Goal: Communication & Community: Share content

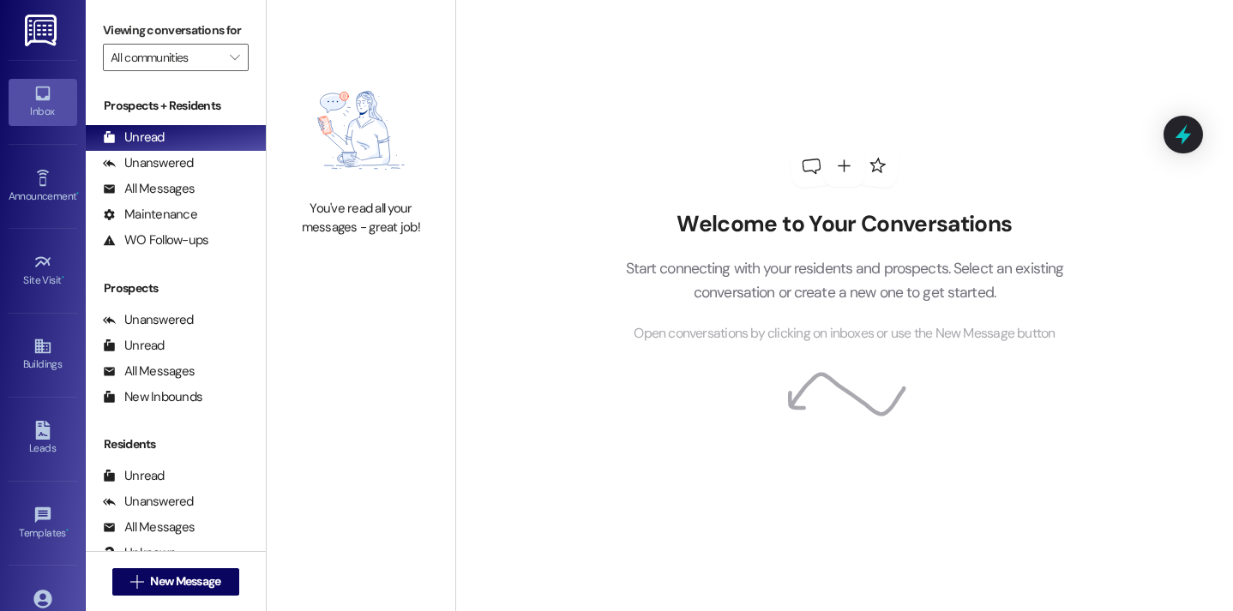
click at [627, 141] on div "Welcome to Your Conversations Start connecting with your residents and prospect…" at bounding box center [844, 244] width 514 height 489
click at [199, 578] on span "New Message" at bounding box center [185, 582] width 70 height 18
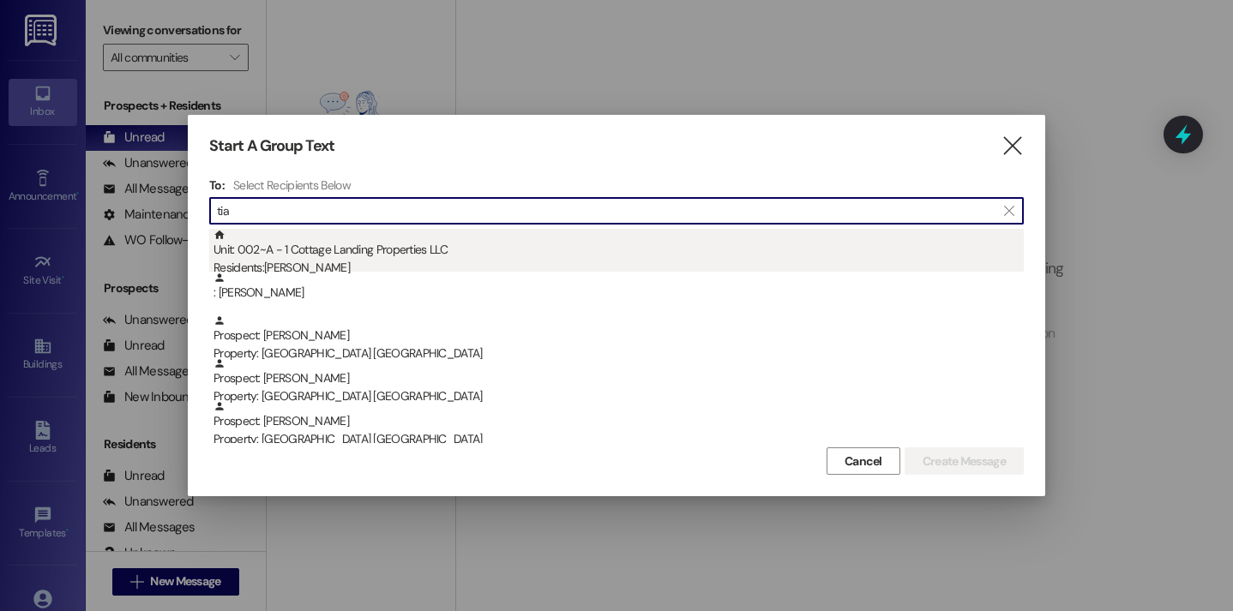
type input "tia"
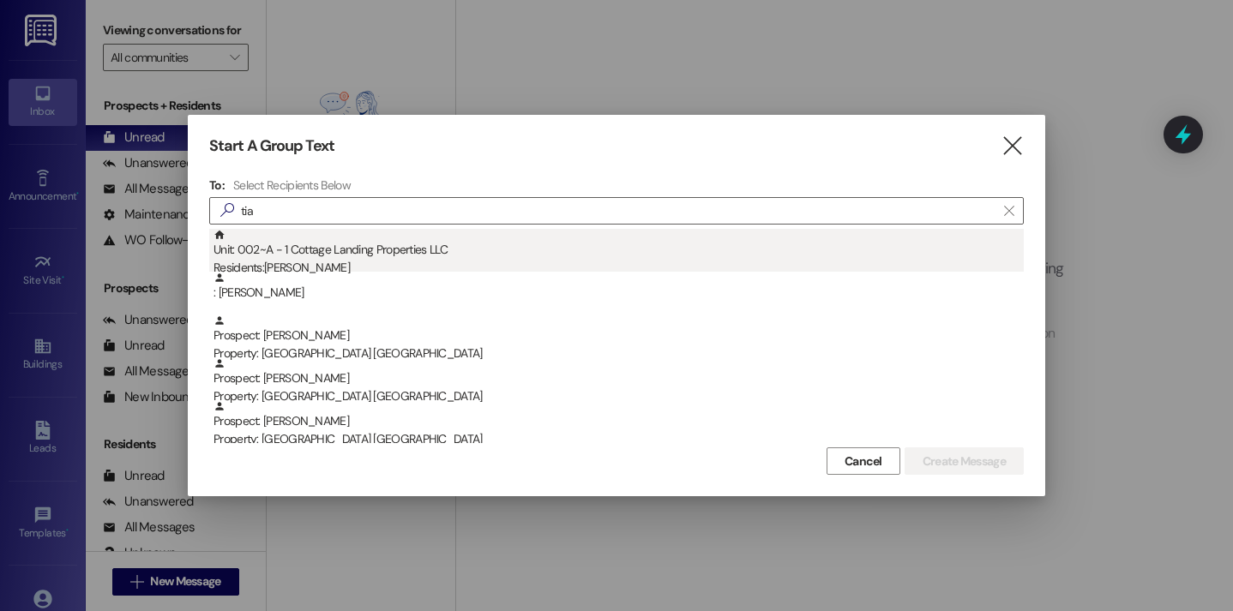
click at [449, 241] on div "Unit: 002~A - 1 Cottage Landing Properties LLC Residents: Tia Miller" at bounding box center [619, 253] width 810 height 49
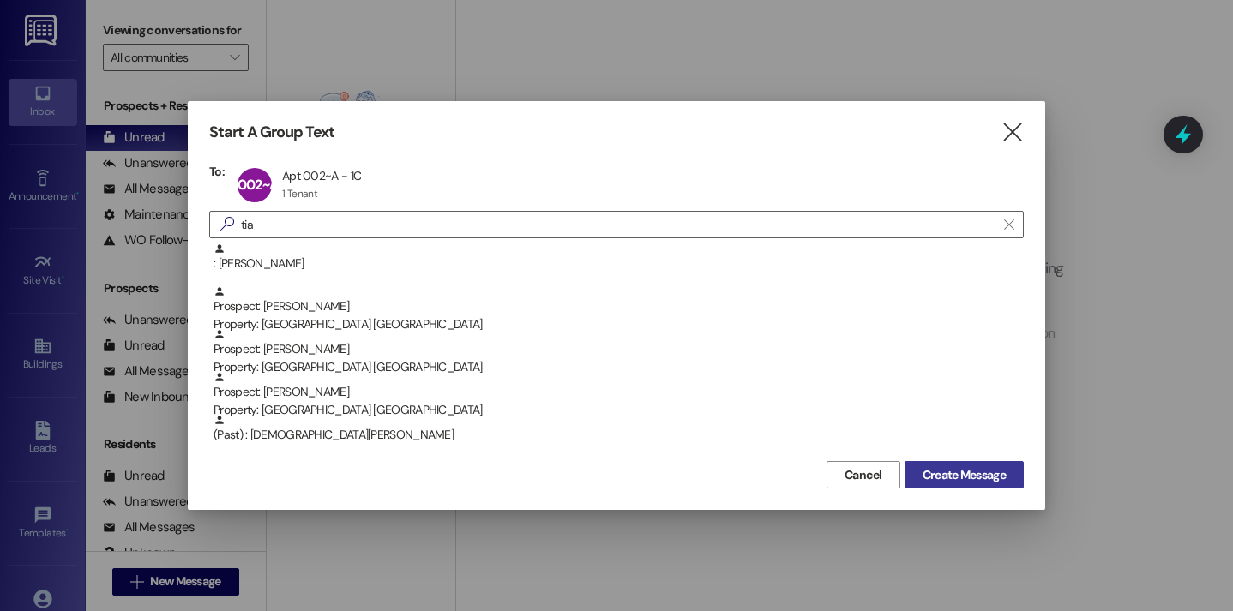
click at [930, 466] on span "Create Message" at bounding box center [964, 475] width 83 height 18
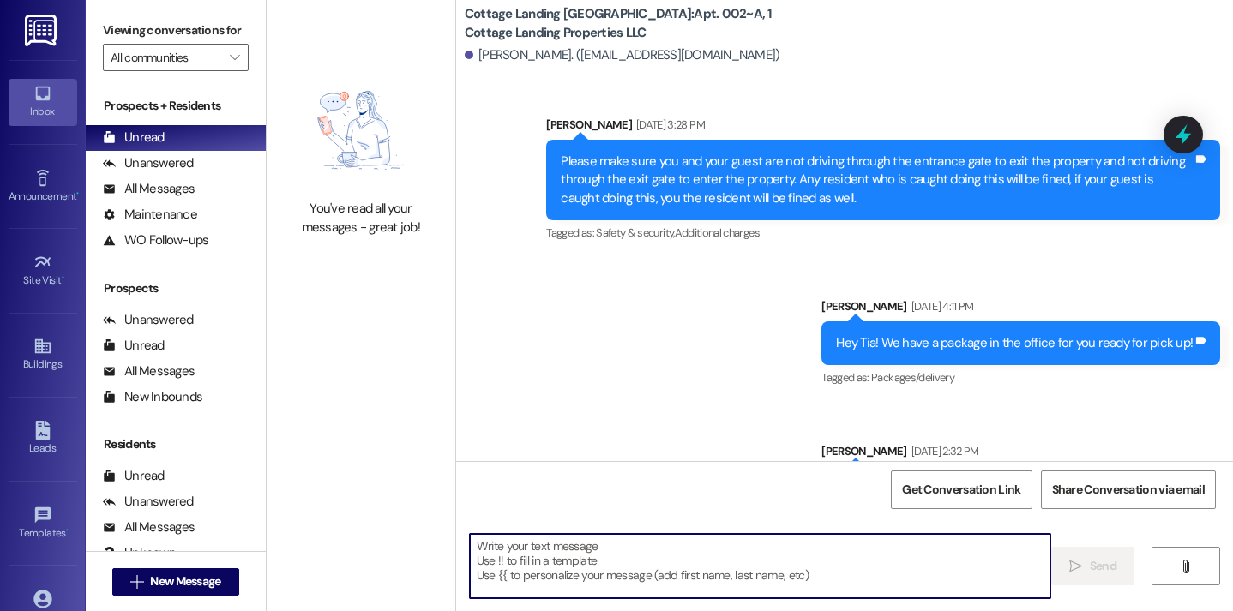
click at [564, 557] on textarea at bounding box center [760, 566] width 581 height 64
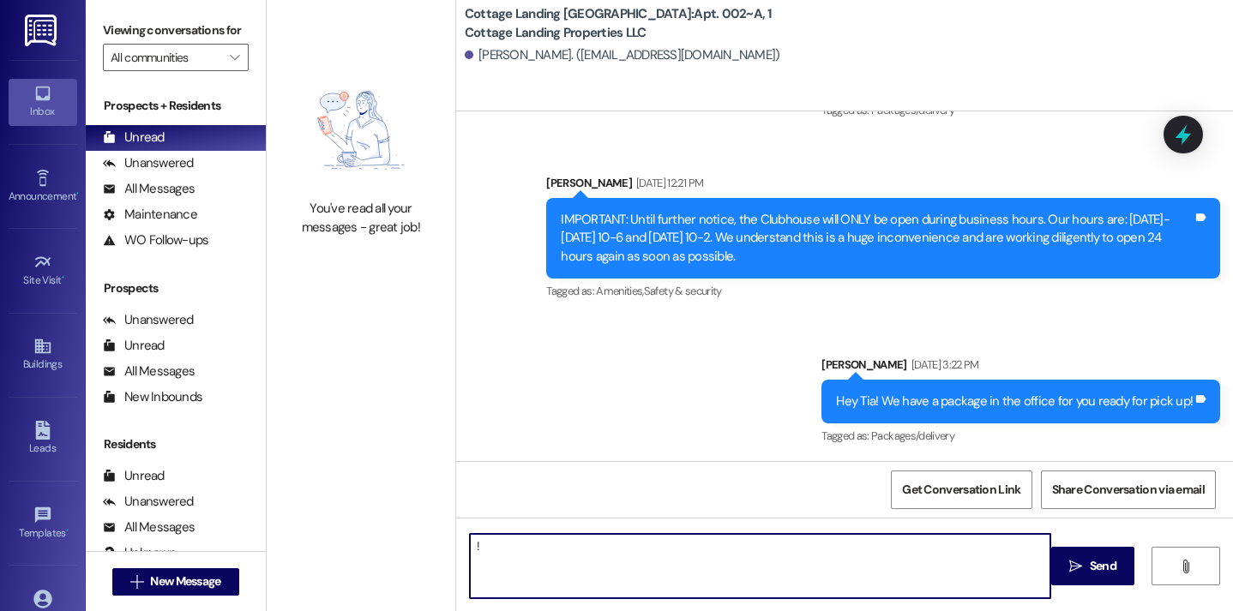
type textarea "!!"
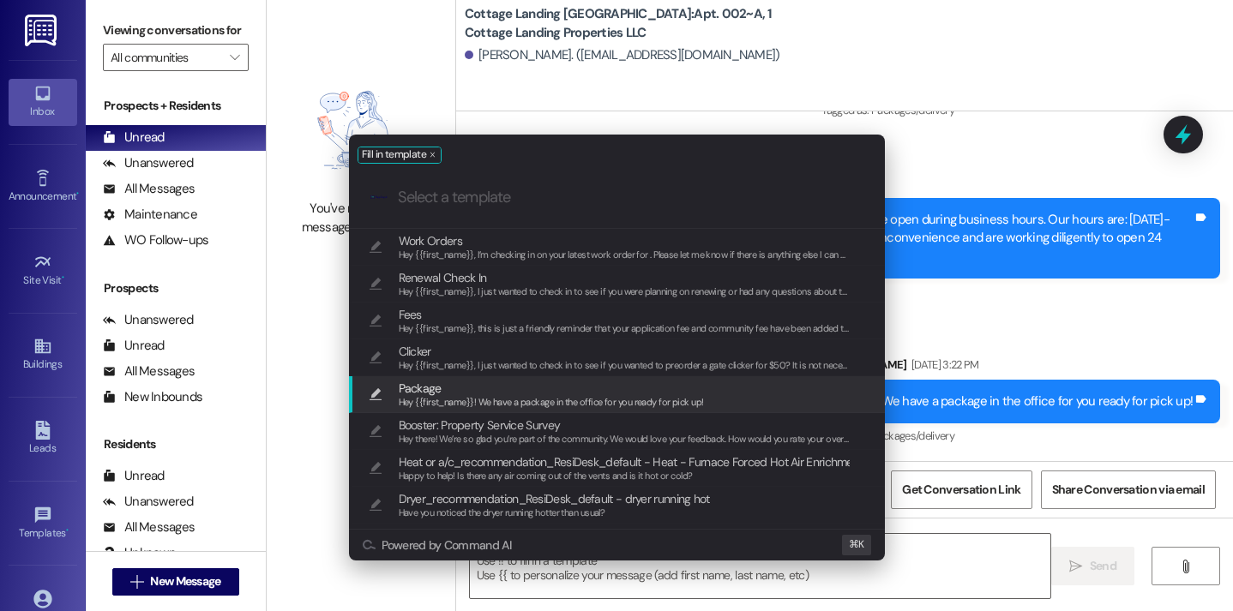
click at [458, 393] on span "Package" at bounding box center [551, 388] width 305 height 19
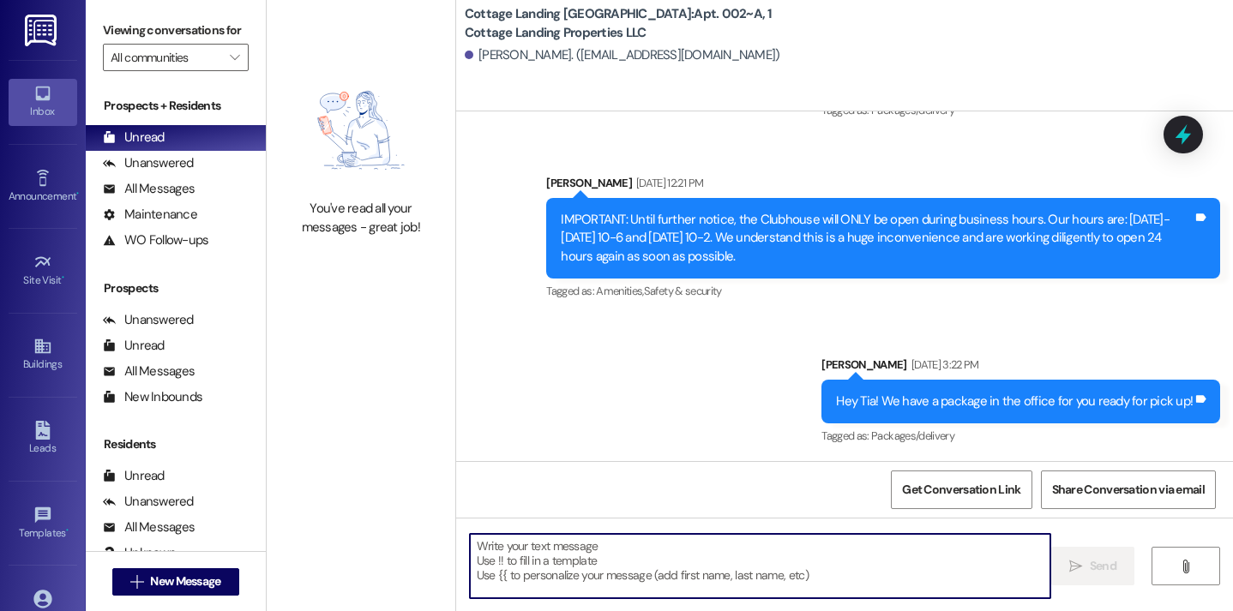
type textarea "Hey {{first_name}}! We have a package in the office for you ready for pick up!"
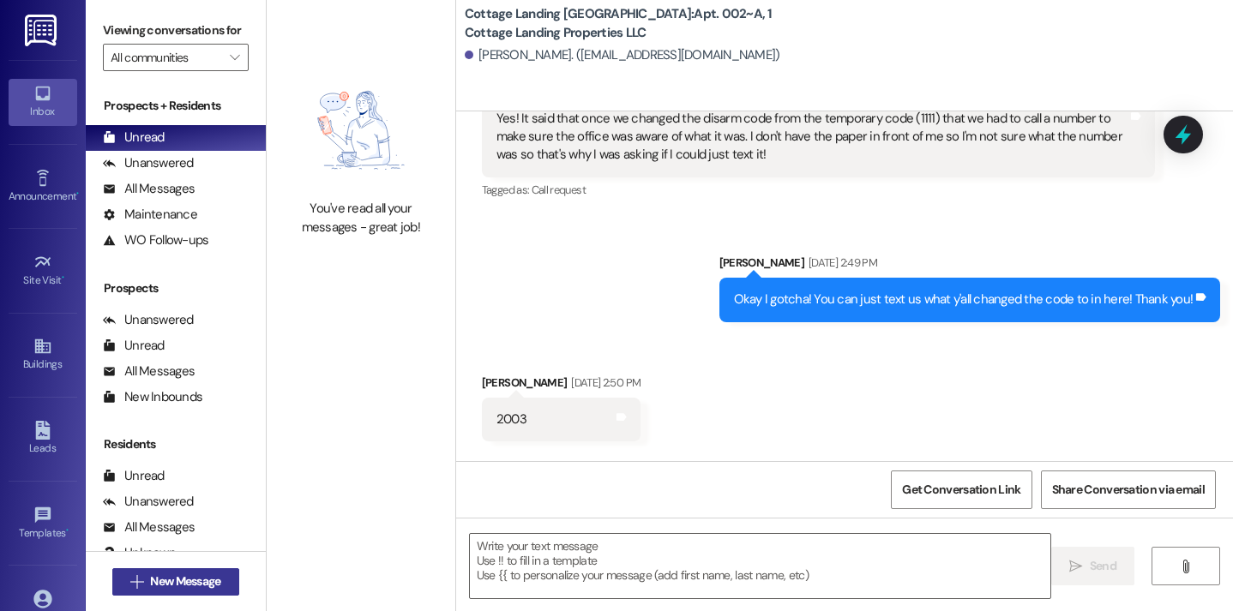
click at [209, 581] on span "New Message" at bounding box center [185, 582] width 70 height 18
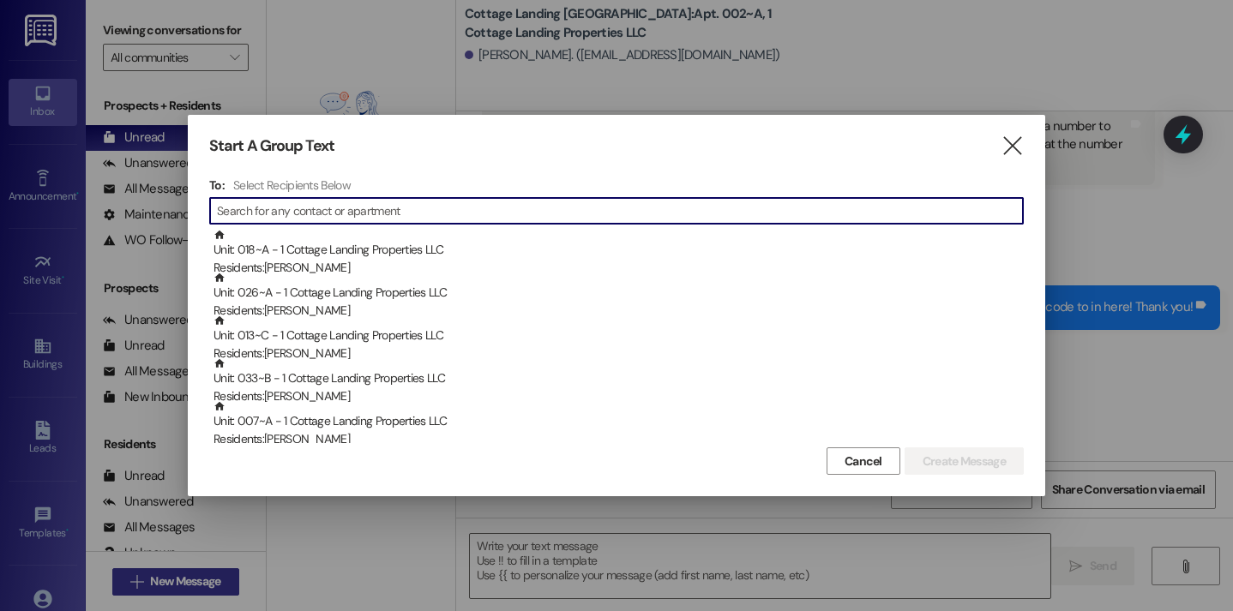
scroll to position [6885, 0]
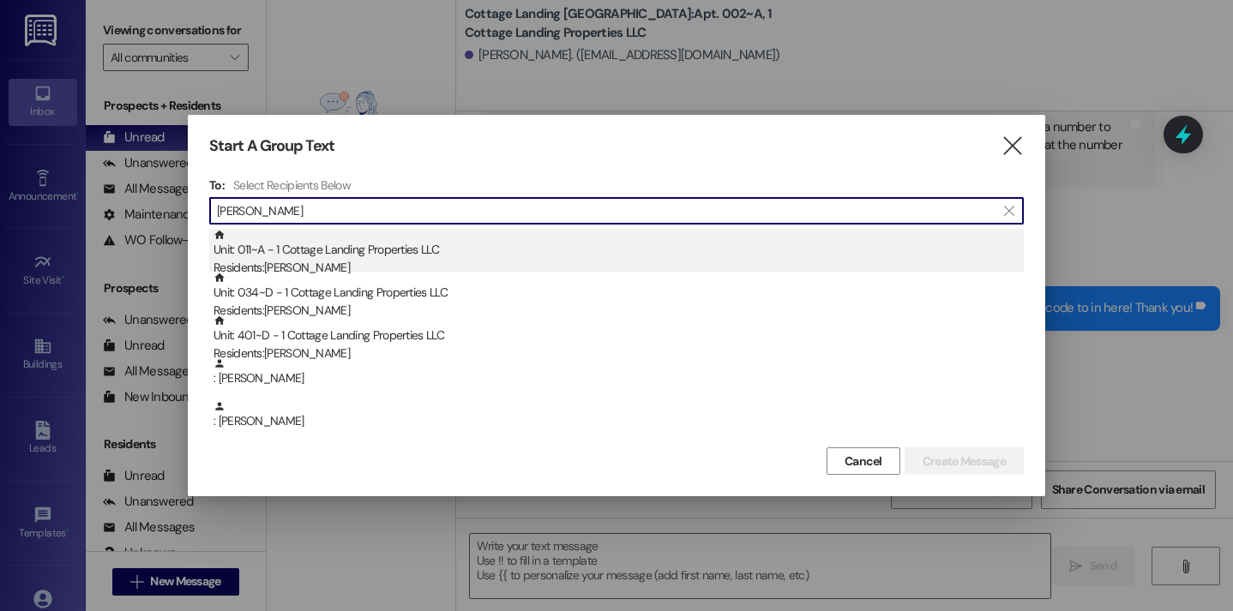
type input "bourg"
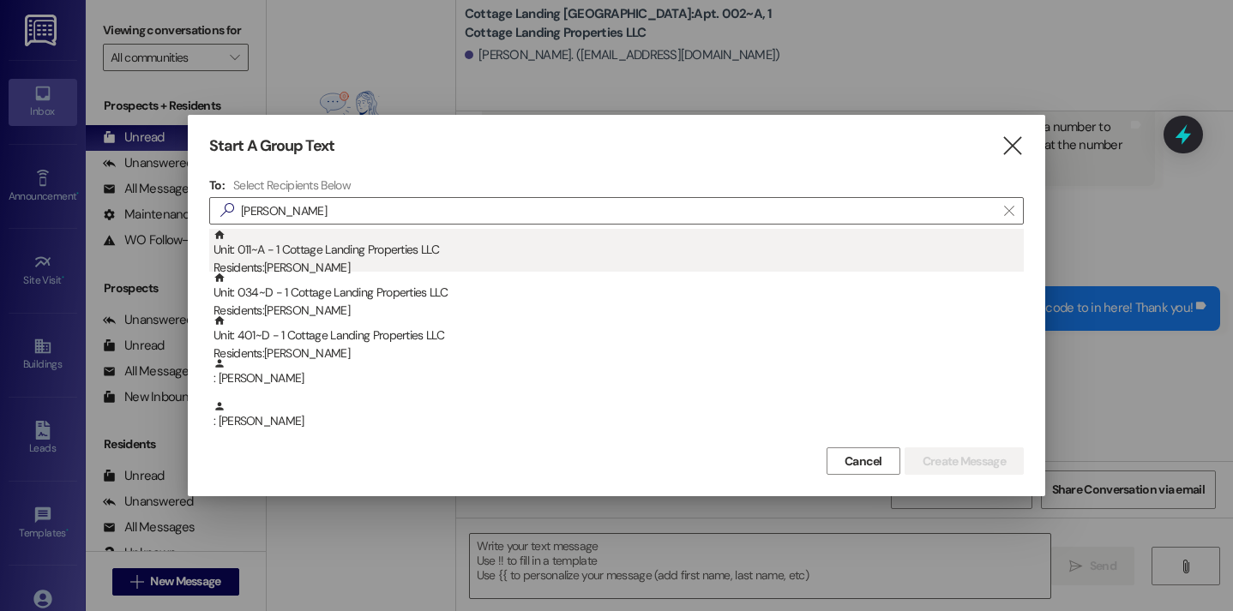
click at [315, 259] on div "Residents: Emily Bourg" at bounding box center [619, 268] width 810 height 18
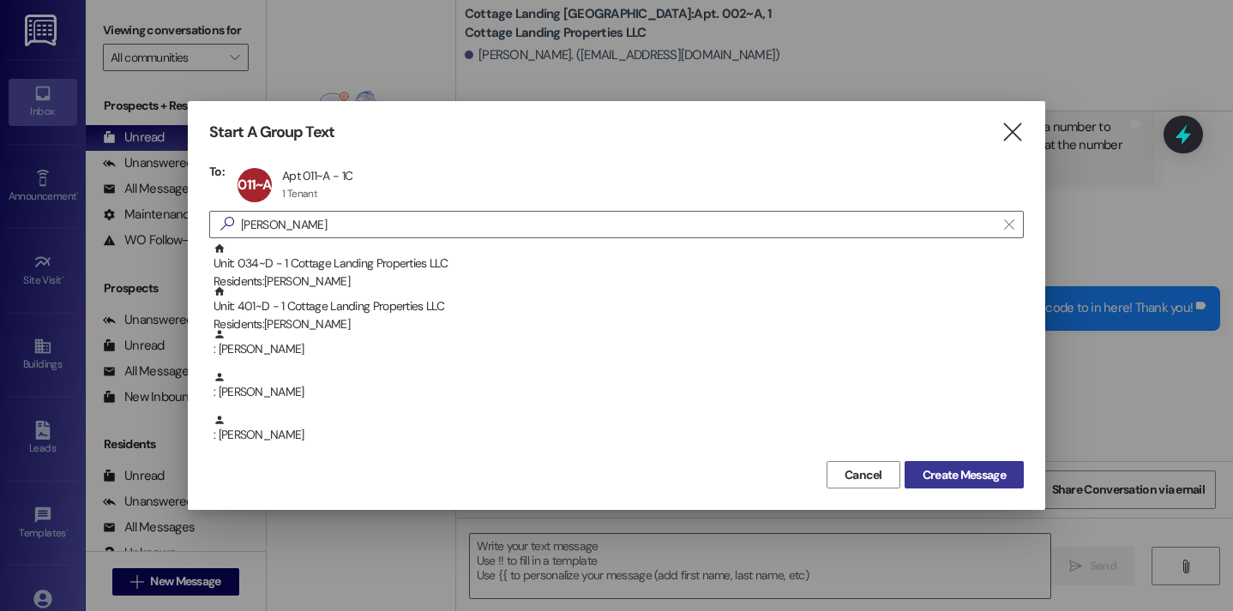
click at [970, 487] on button "Create Message" at bounding box center [964, 474] width 119 height 27
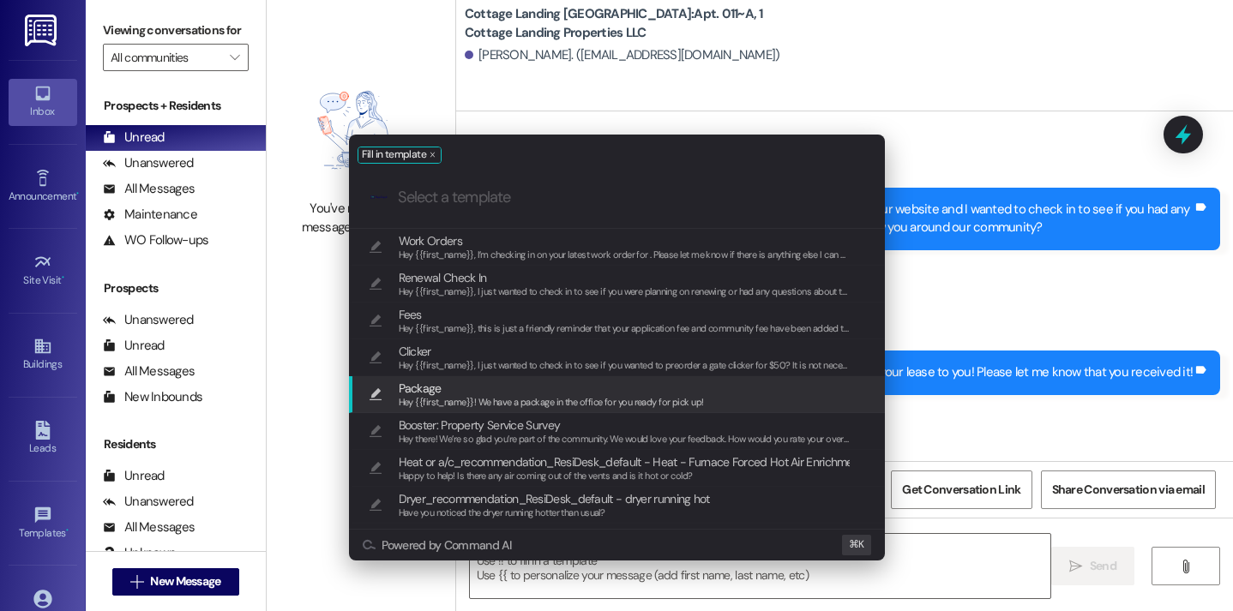
scroll to position [52416, 0]
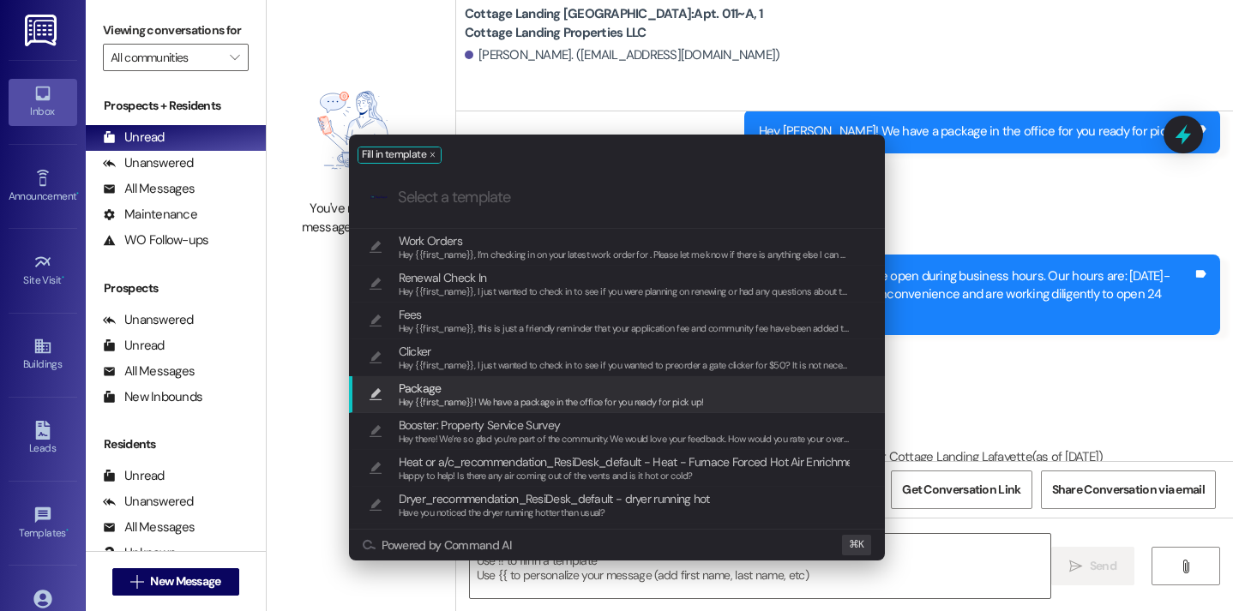
click at [494, 393] on span "Package" at bounding box center [551, 388] width 305 height 19
type textarea "Hey {{first_name}}! We have a package in the office for you ready for pick up!"
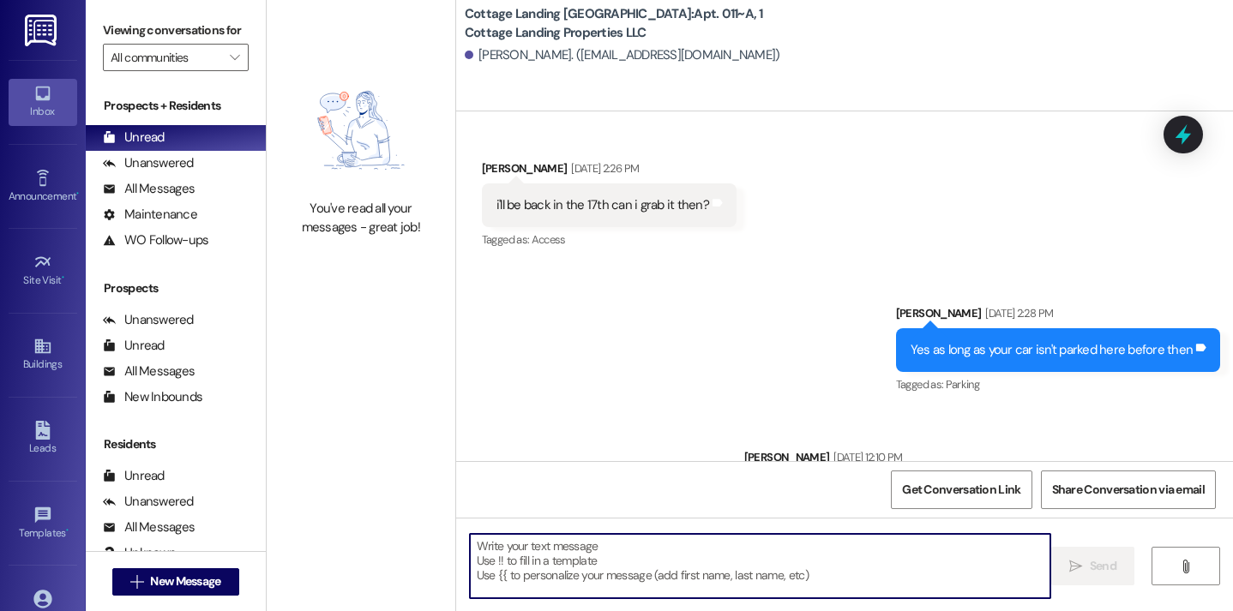
scroll to position [51686, 0]
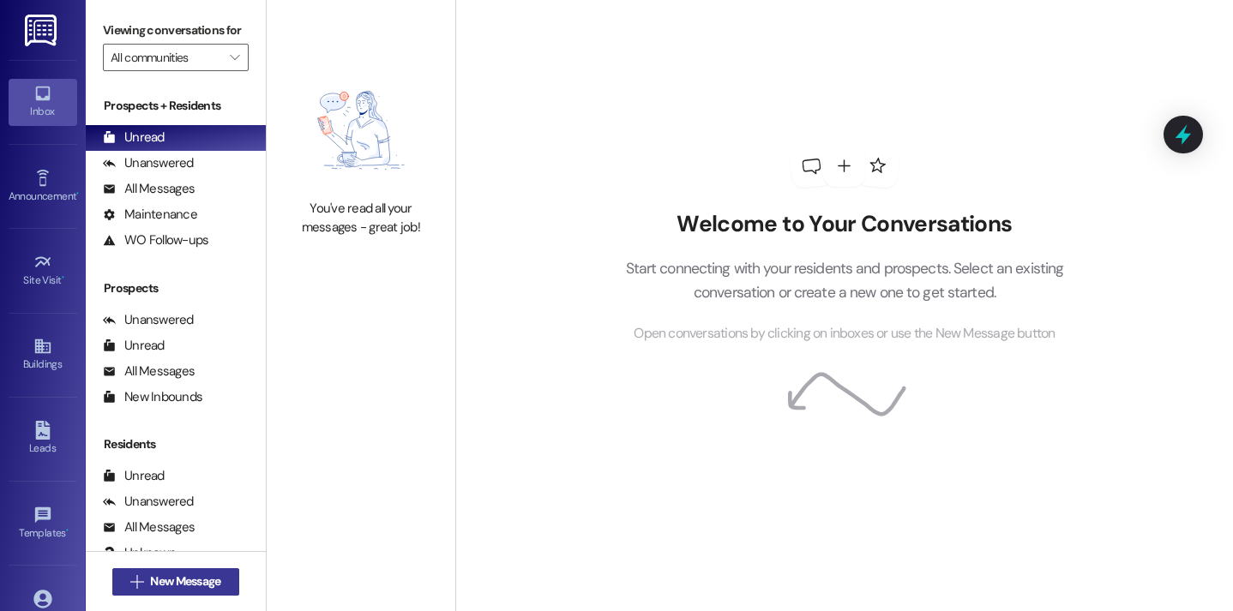
click at [178, 592] on button " New Message" at bounding box center [175, 581] width 127 height 27
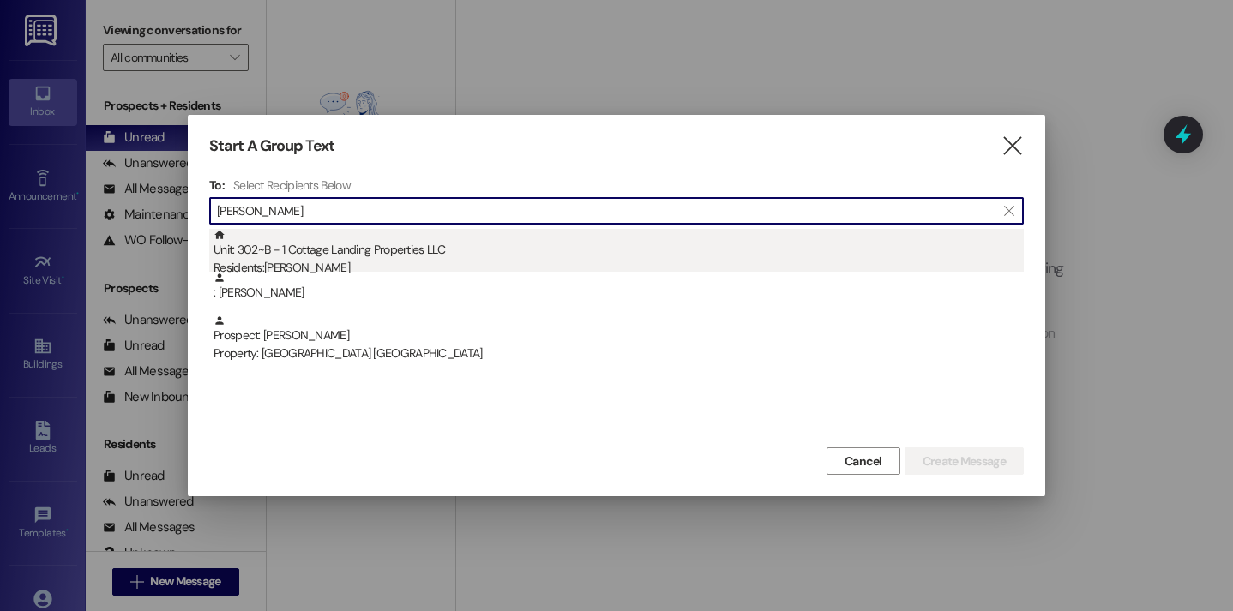
type input "[PERSON_NAME]"
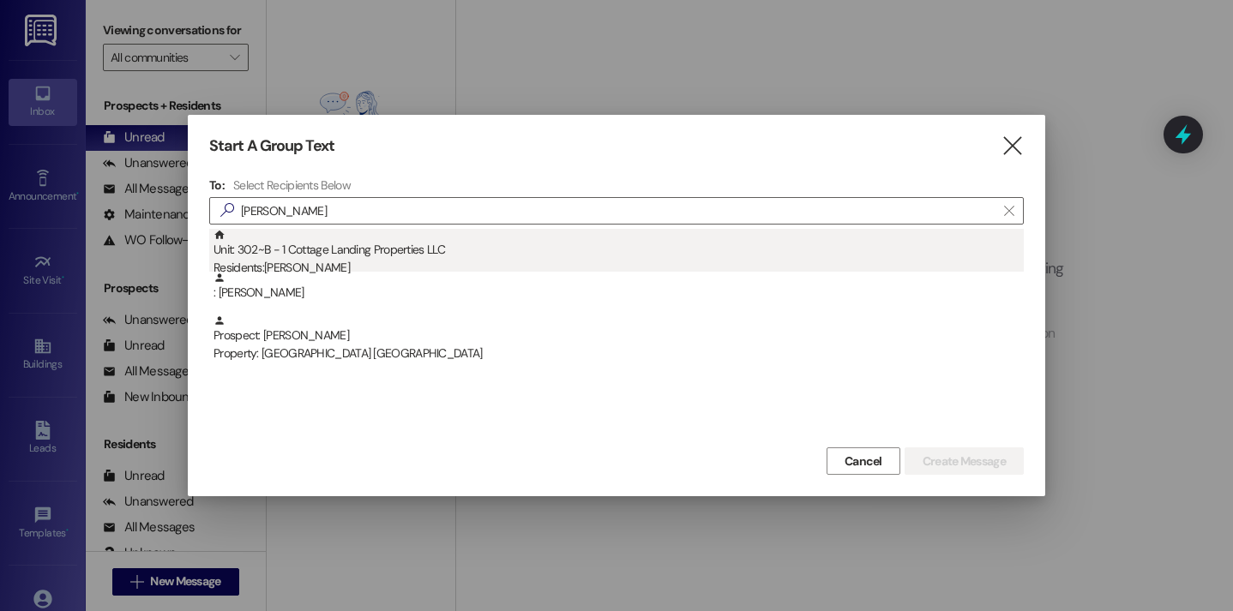
click at [360, 255] on div "Unit: 302~B - 1 Cottage Landing Properties LLC Residents: Taylor Bufkin" at bounding box center [619, 253] width 810 height 49
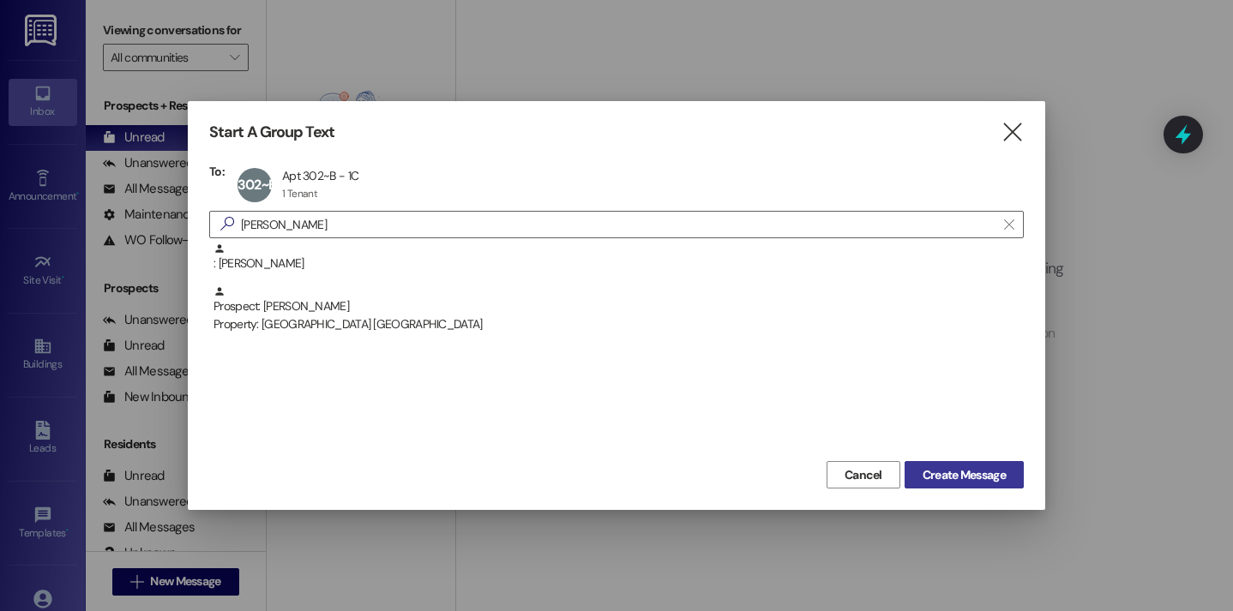
click at [920, 464] on button "Create Message" at bounding box center [964, 474] width 119 height 27
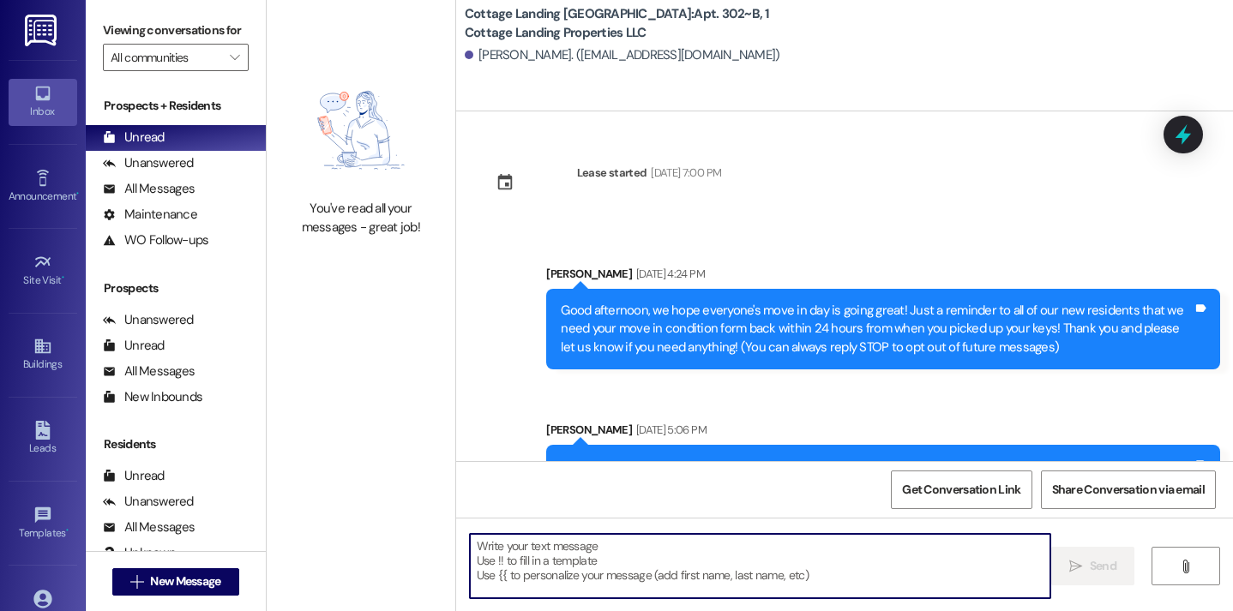
click at [668, 575] on textarea at bounding box center [760, 566] width 581 height 64
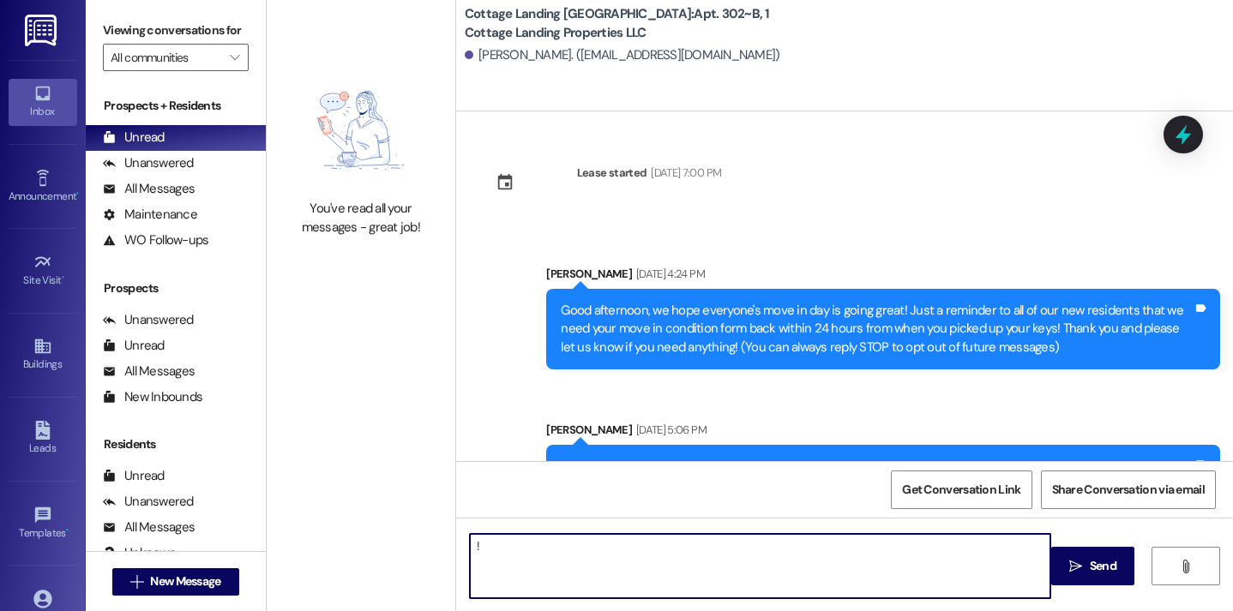
type textarea "!!"
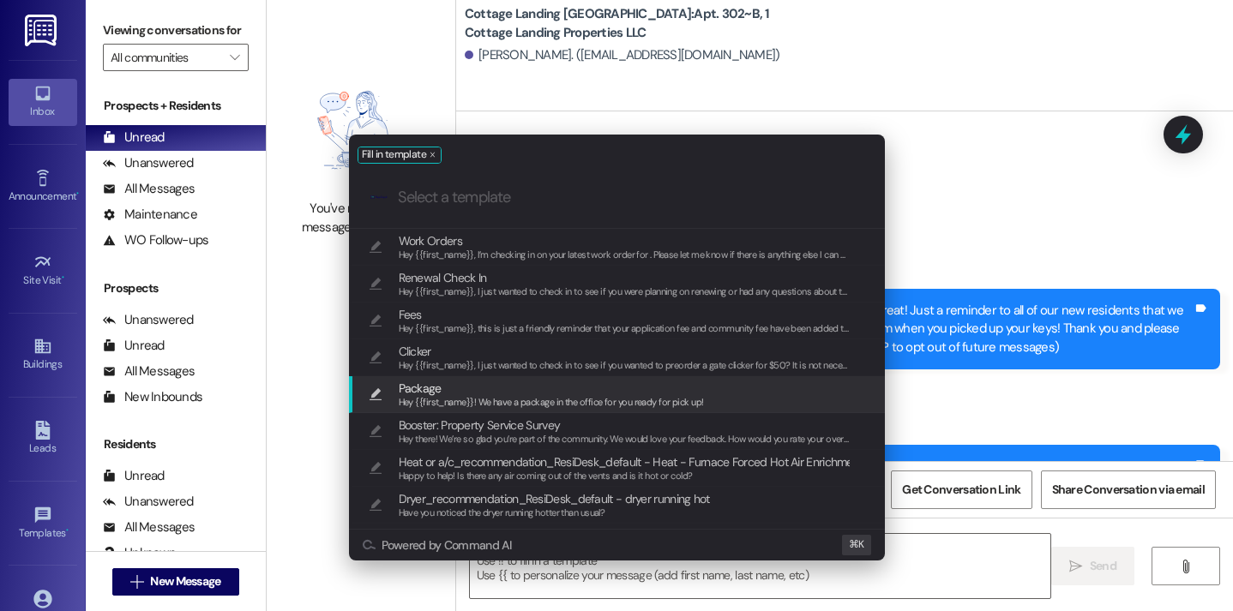
click at [502, 399] on span "Hey {{first_name}}! We have a package in the office for you ready for pick up!" at bounding box center [551, 402] width 305 height 12
type textarea "Hey {{first_name}}! We have a package in the office for you ready for pick up!"
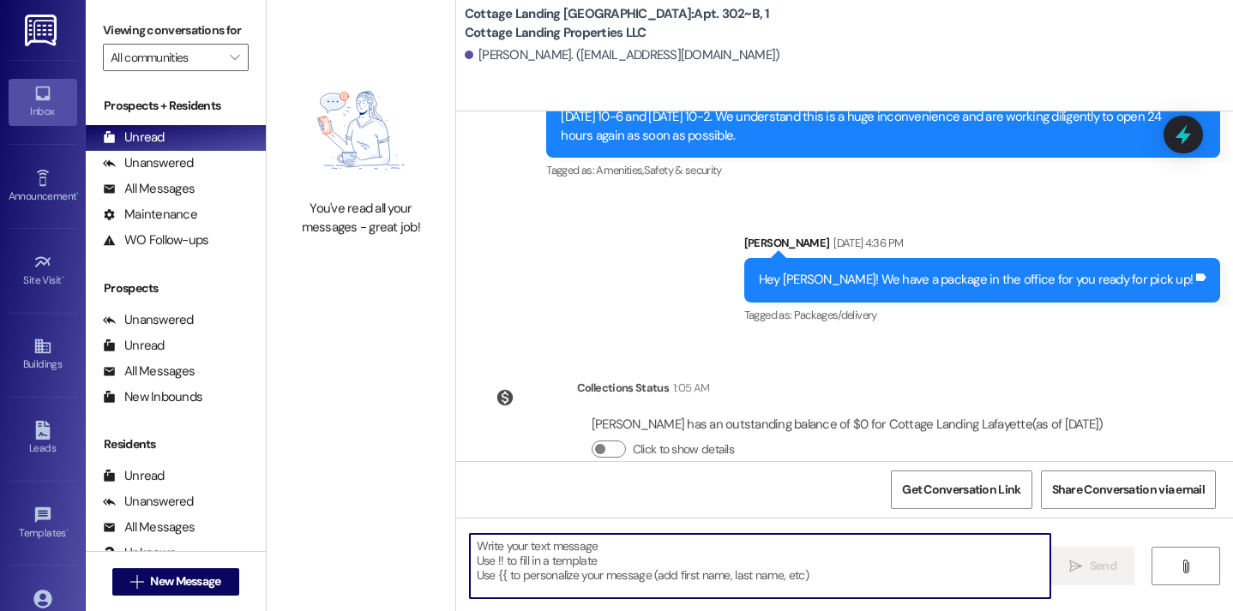
scroll to position [1602, 0]
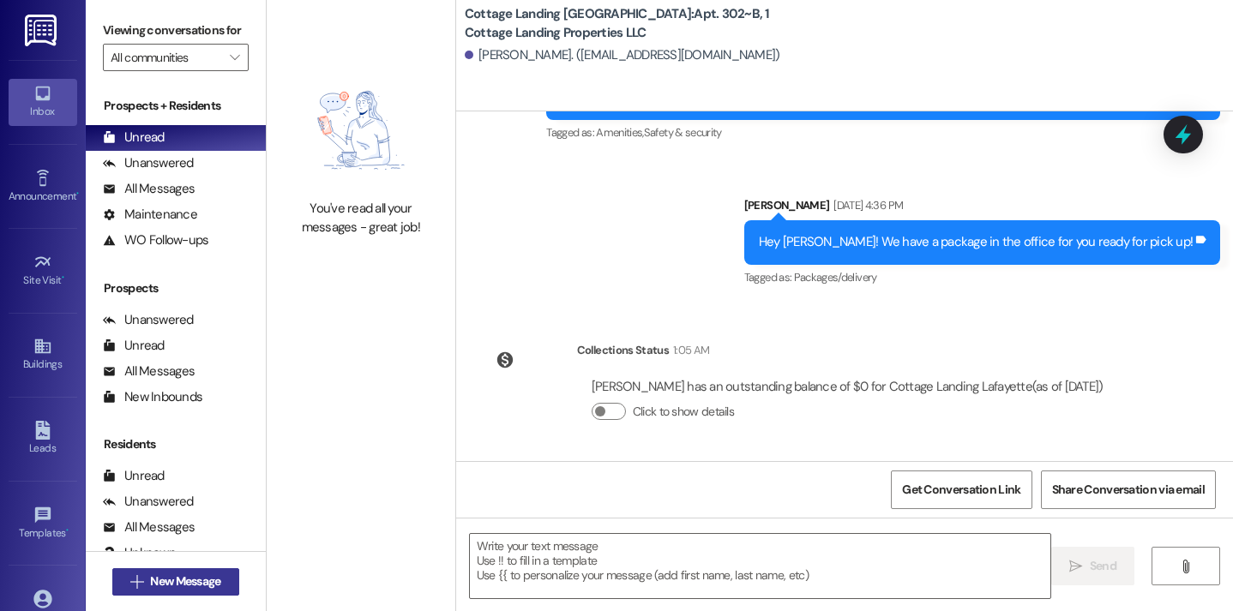
click at [214, 580] on span "New Message" at bounding box center [185, 582] width 70 height 18
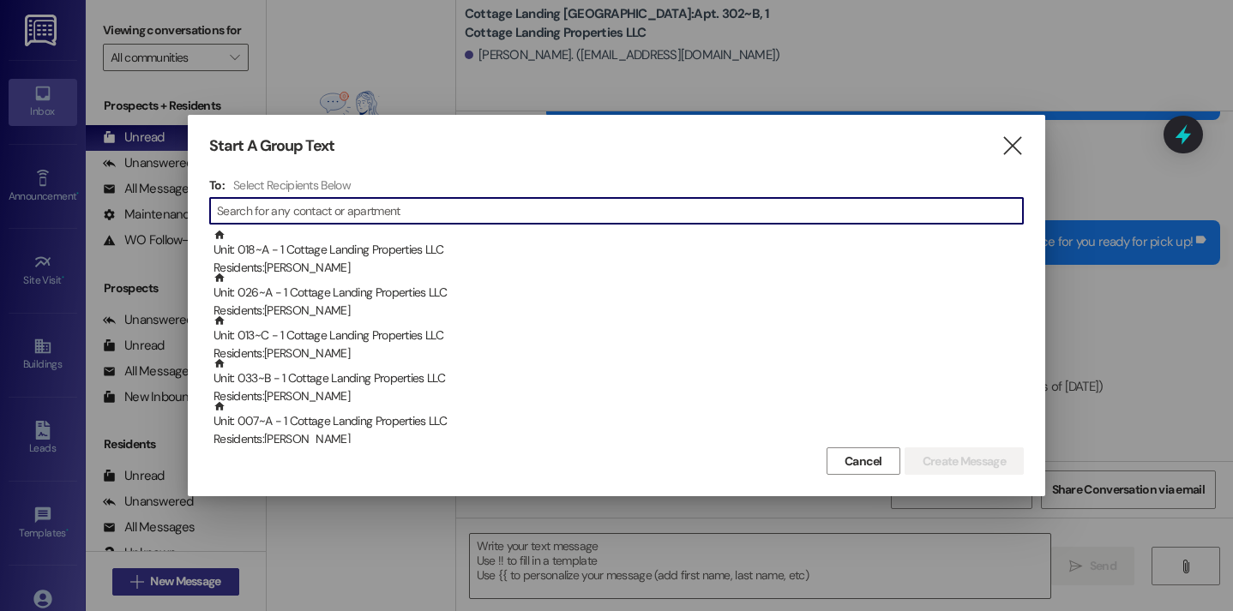
type input "o"
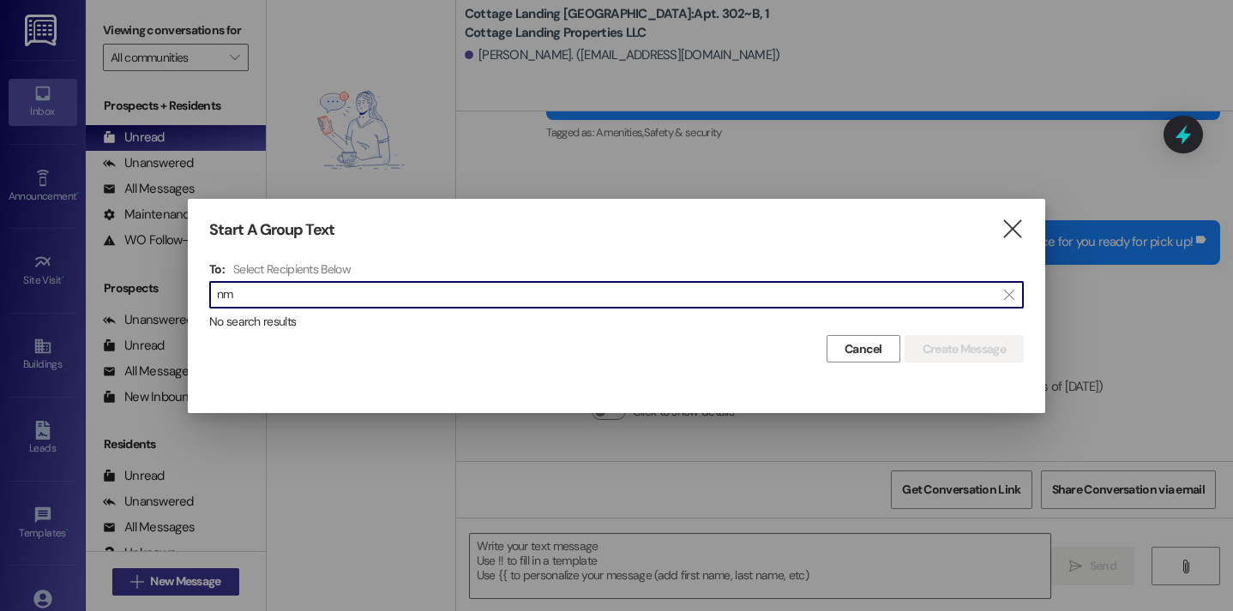
type input "n"
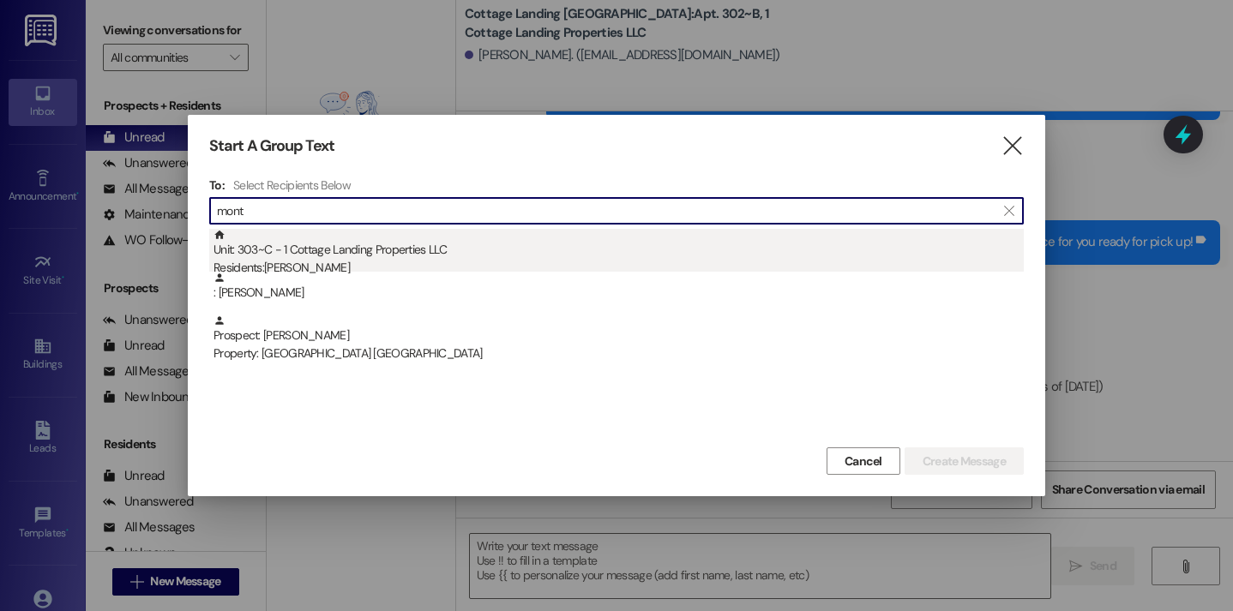
type input "mont"
click at [348, 250] on div "Unit: 303~C - 1 Cottage Landing Properties LLC Residents: Carmen Montgomery" at bounding box center [619, 253] width 810 height 49
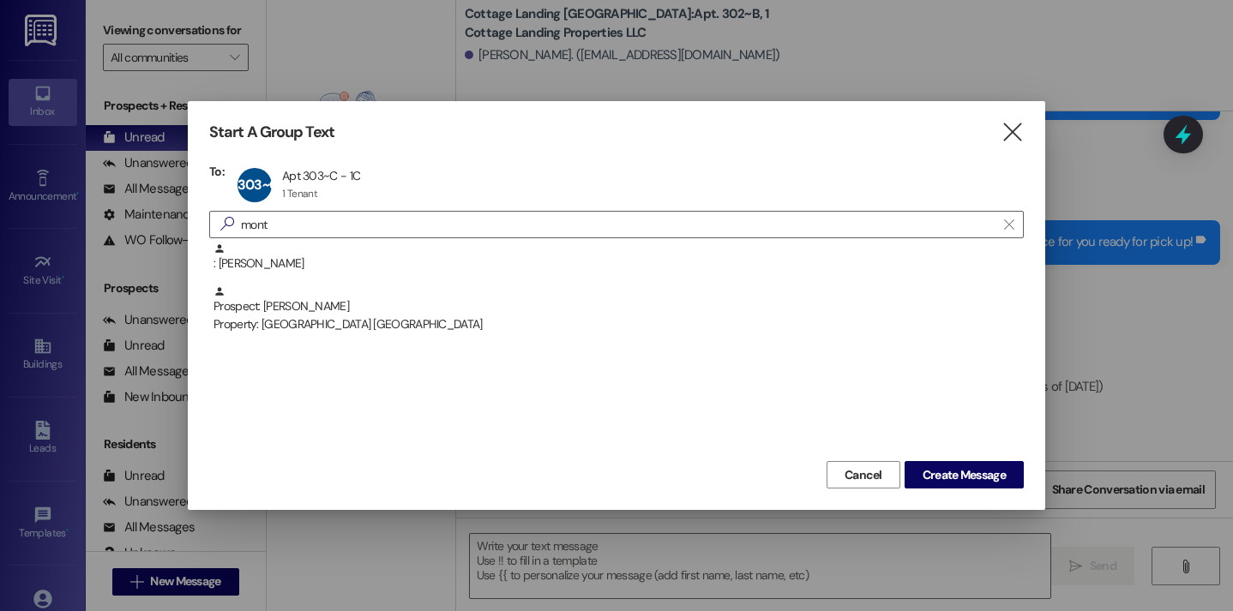
click at [947, 491] on div "Start A Group Text  To: 303~C Apt 303~C - 1C Apt 303~C - 1C 1 Tenant 1 Tenant …" at bounding box center [616, 305] width 857 height 409
click at [947, 477] on span "Create Message" at bounding box center [964, 475] width 83 height 18
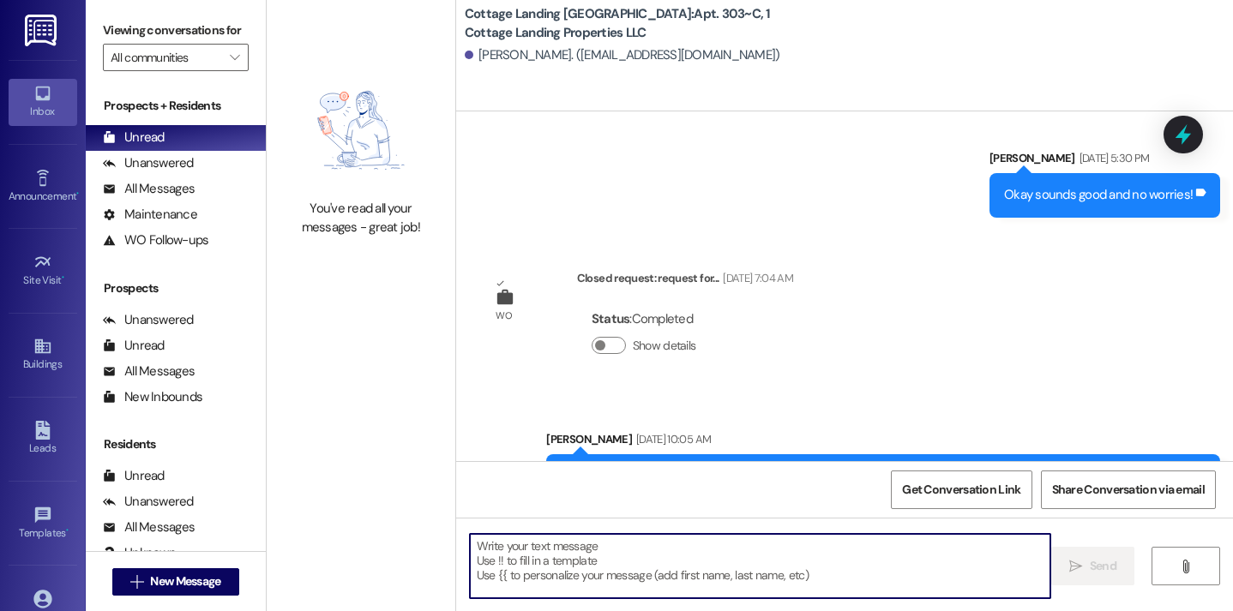
click at [765, 571] on textarea at bounding box center [760, 566] width 581 height 64
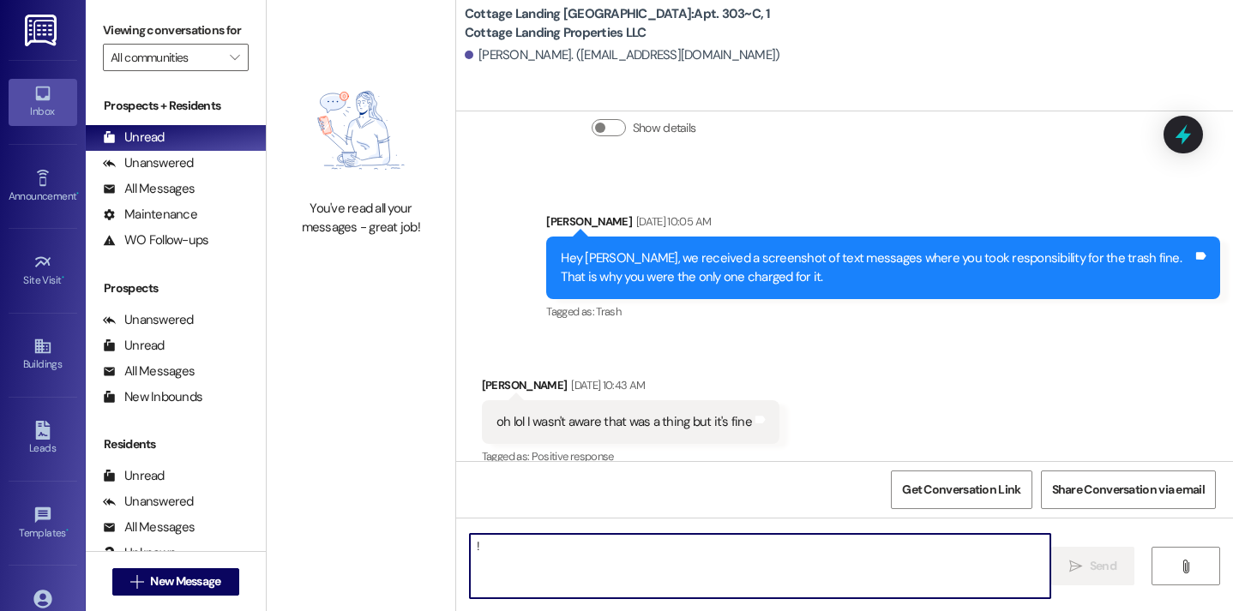
type textarea "!!"
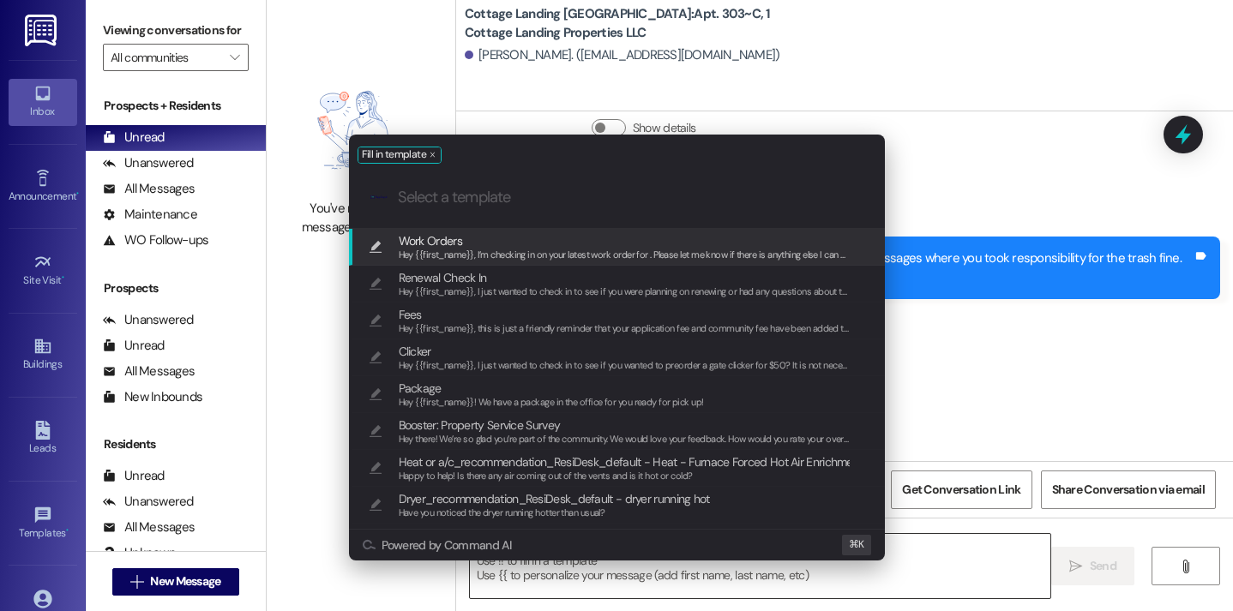
scroll to position [1822, 0]
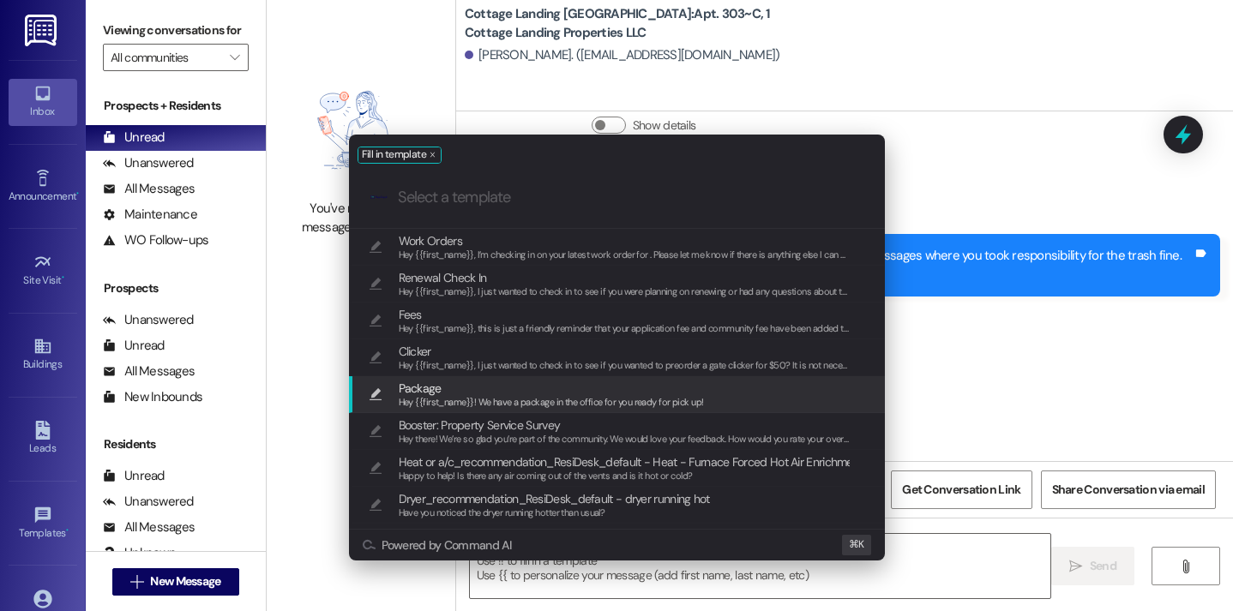
click at [501, 387] on span "Package" at bounding box center [551, 388] width 305 height 19
type textarea "Hey {{first_name}}! We have a package in the office for you ready for pick up!"
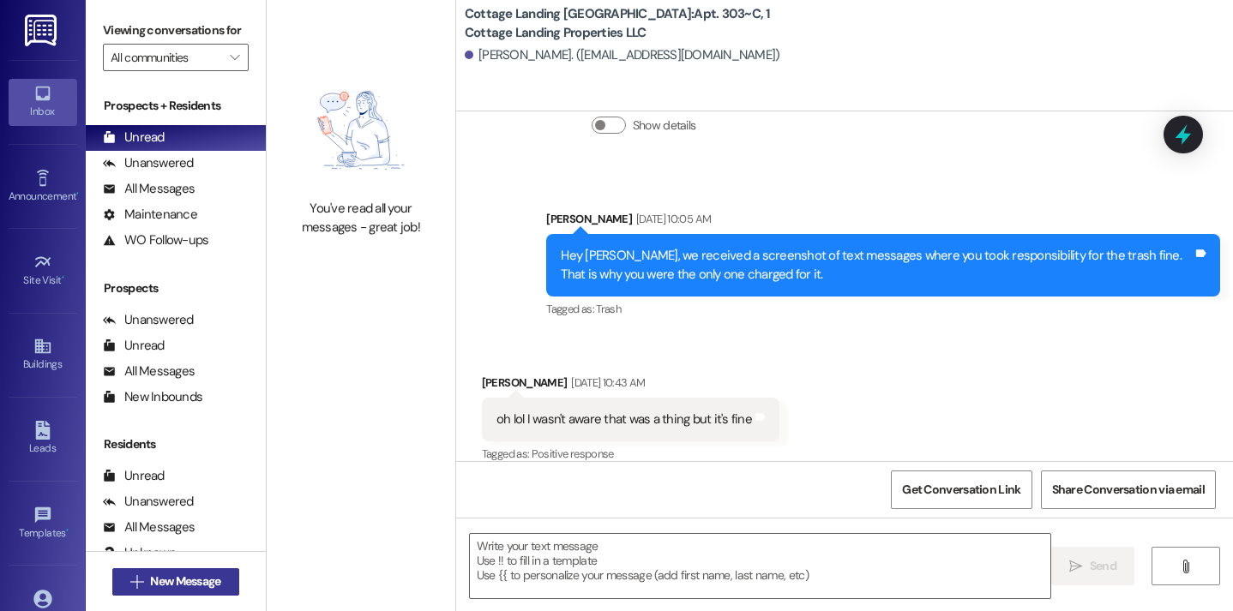
click at [212, 574] on span "New Message" at bounding box center [185, 582] width 70 height 18
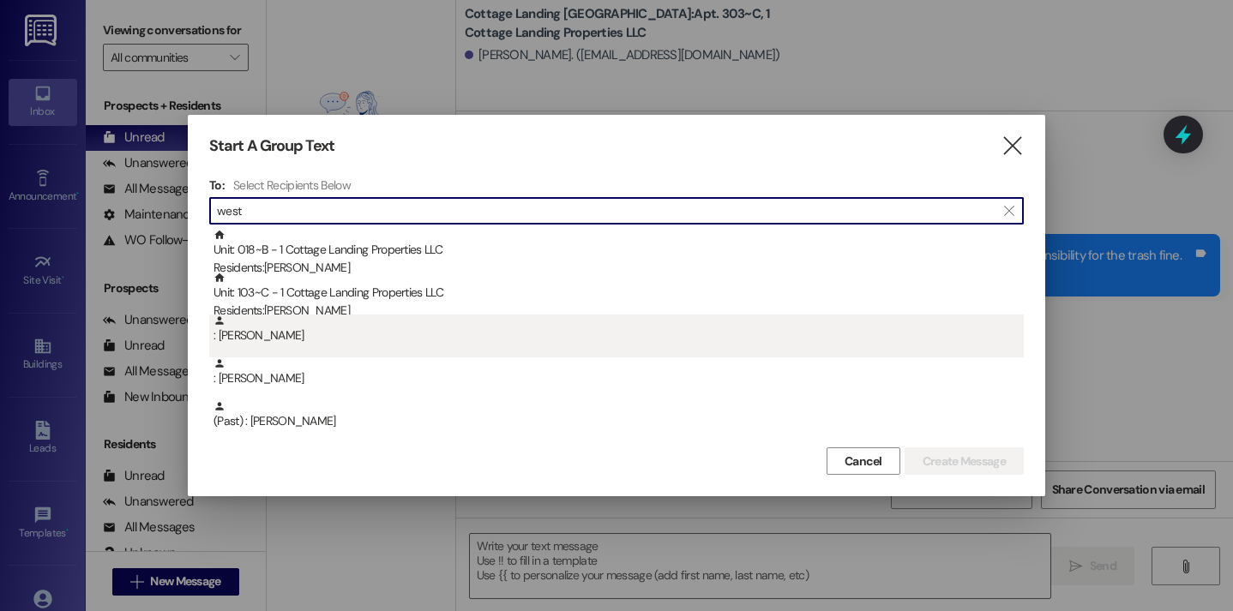
type input "west"
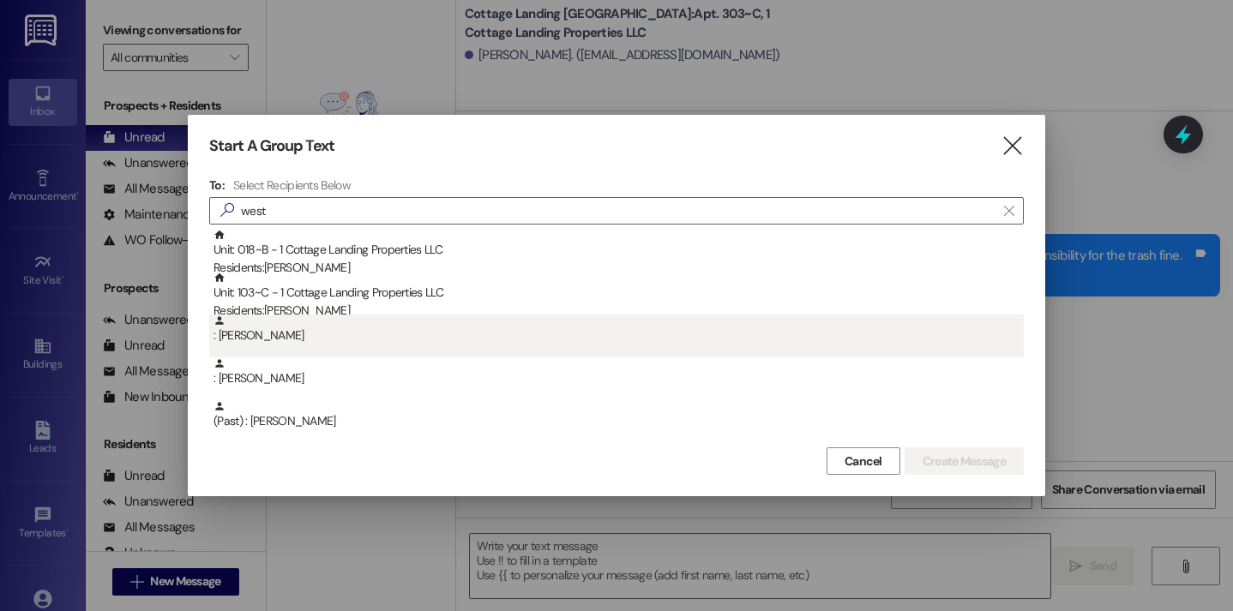
click at [340, 320] on div ": Lillian West" at bounding box center [619, 330] width 810 height 30
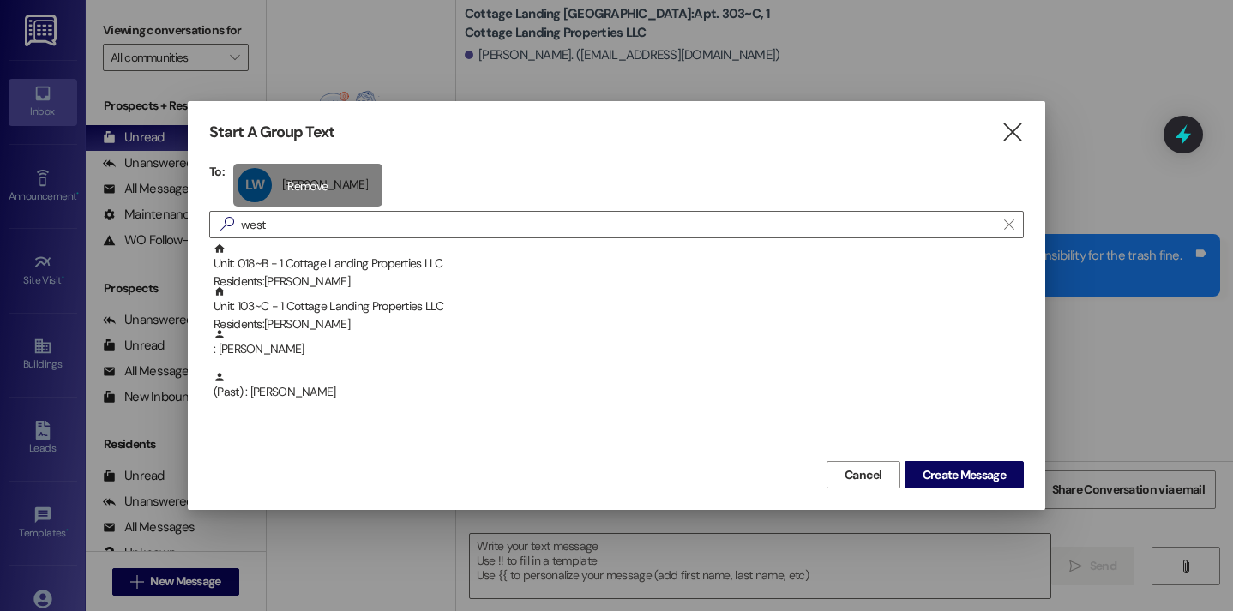
click at [294, 192] on div "LW Lillian West Lillian West click to remove" at bounding box center [307, 185] width 149 height 43
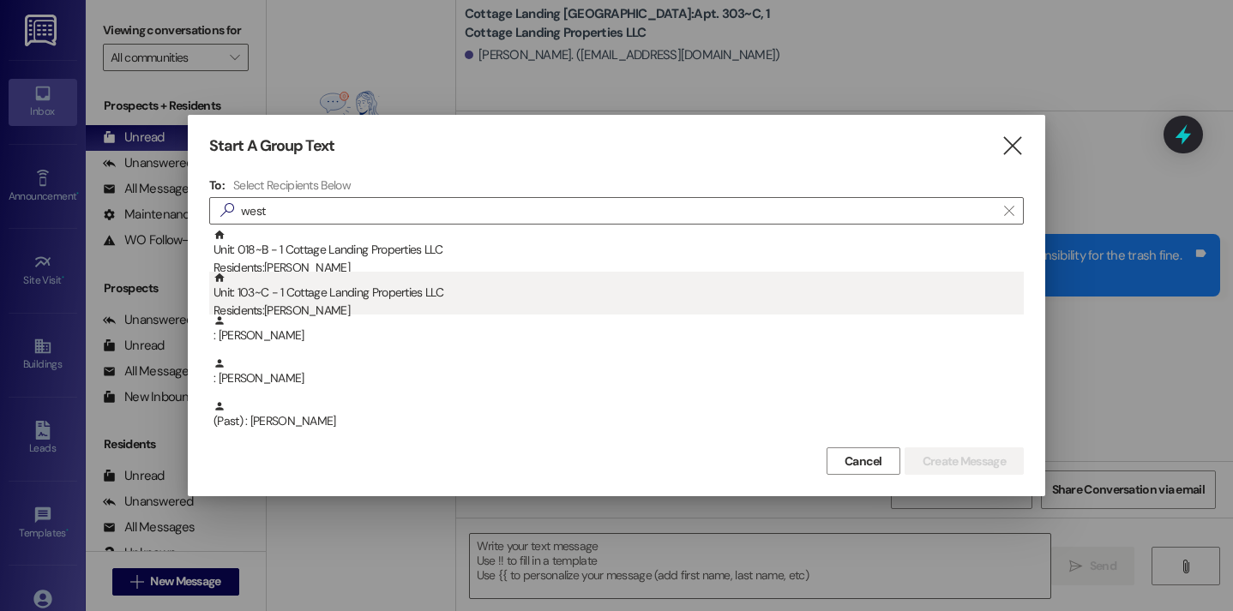
click at [341, 302] on div "Residents: Lillian West" at bounding box center [619, 311] width 810 height 18
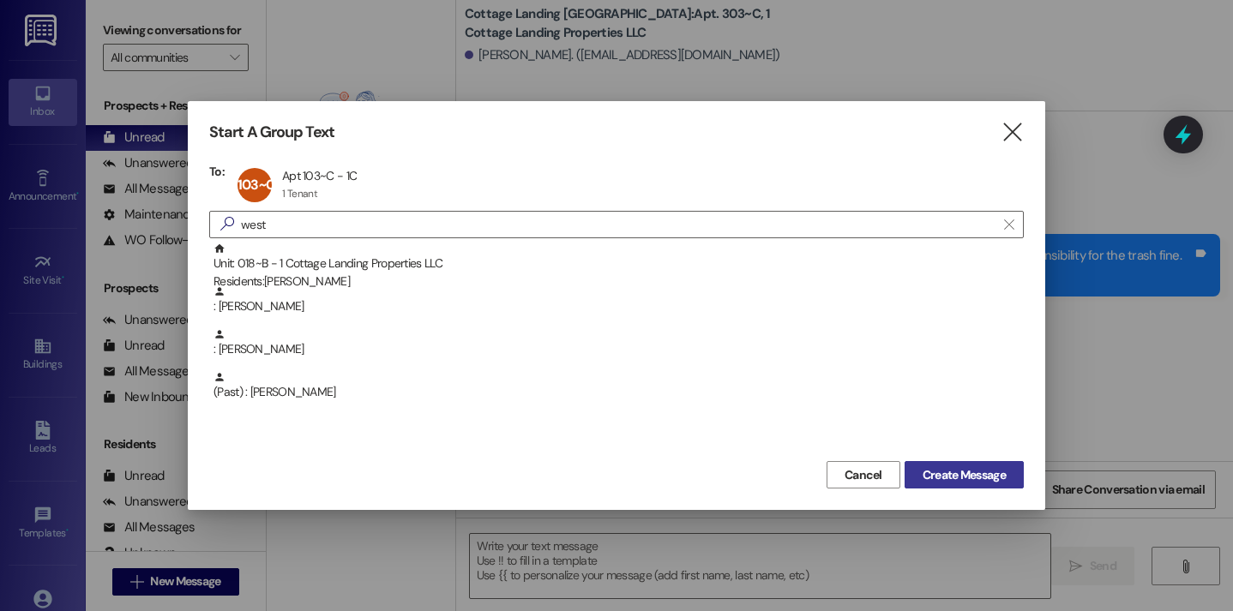
click at [990, 476] on span "Create Message" at bounding box center [964, 475] width 83 height 18
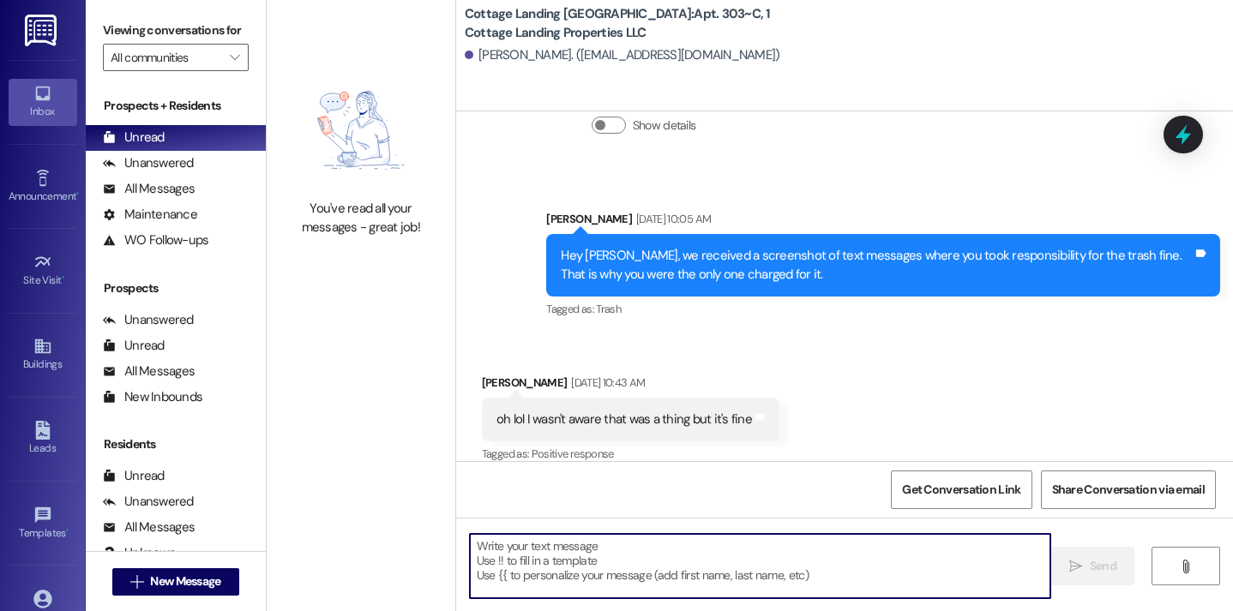
click at [810, 569] on textarea at bounding box center [760, 566] width 581 height 64
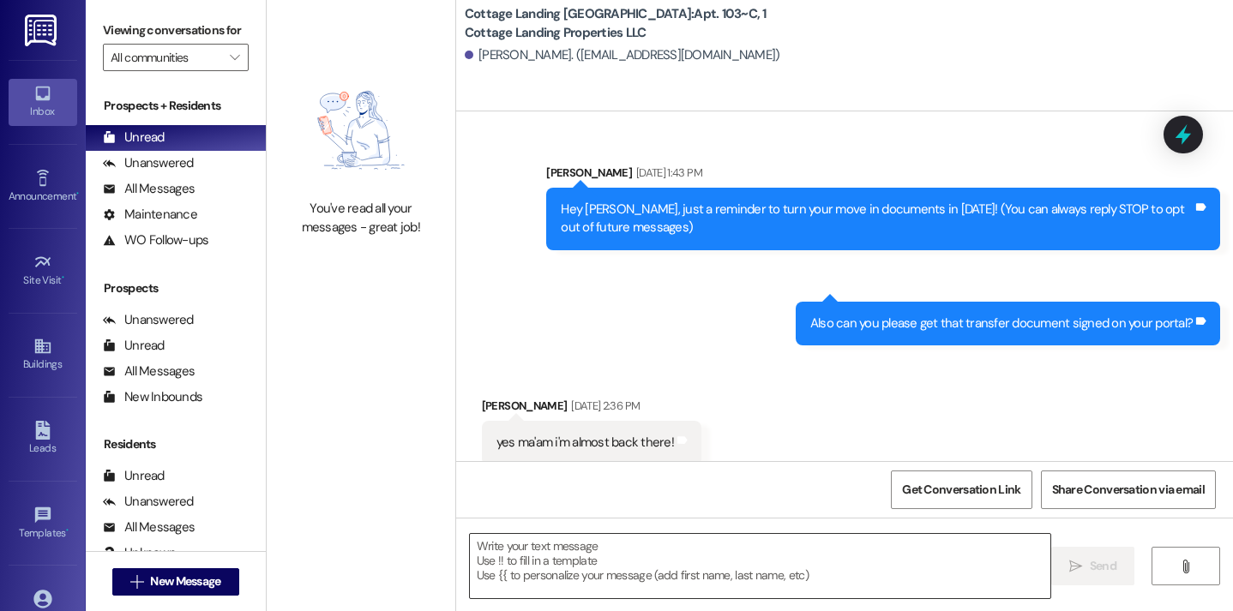
click at [766, 554] on textarea at bounding box center [760, 566] width 581 height 64
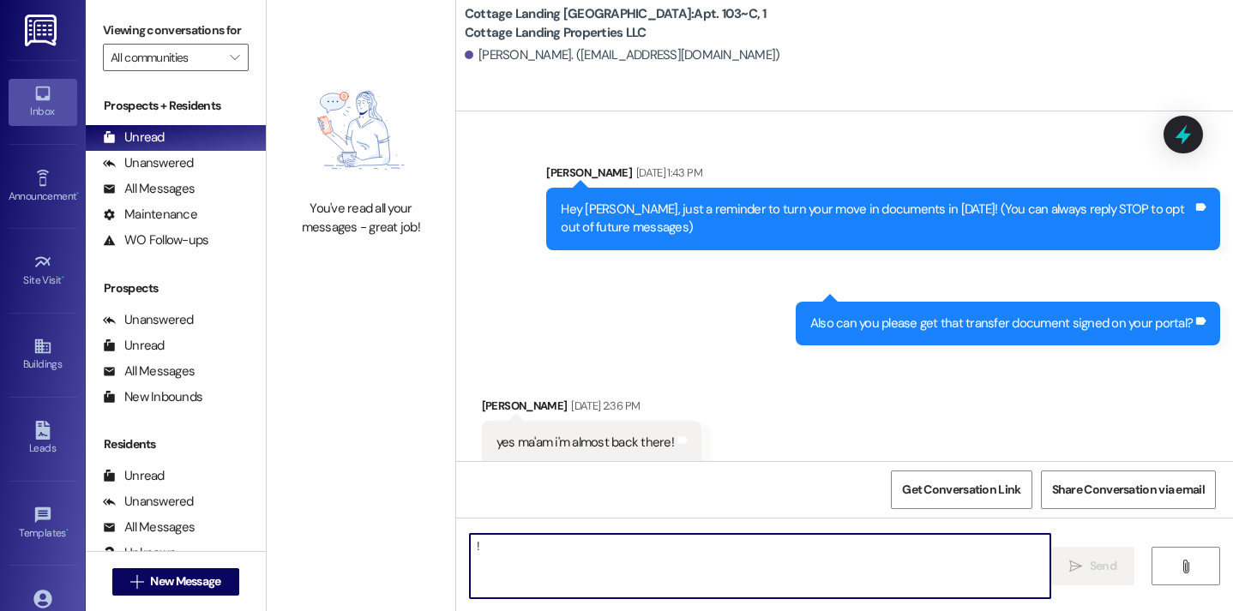
scroll to position [35651, 0]
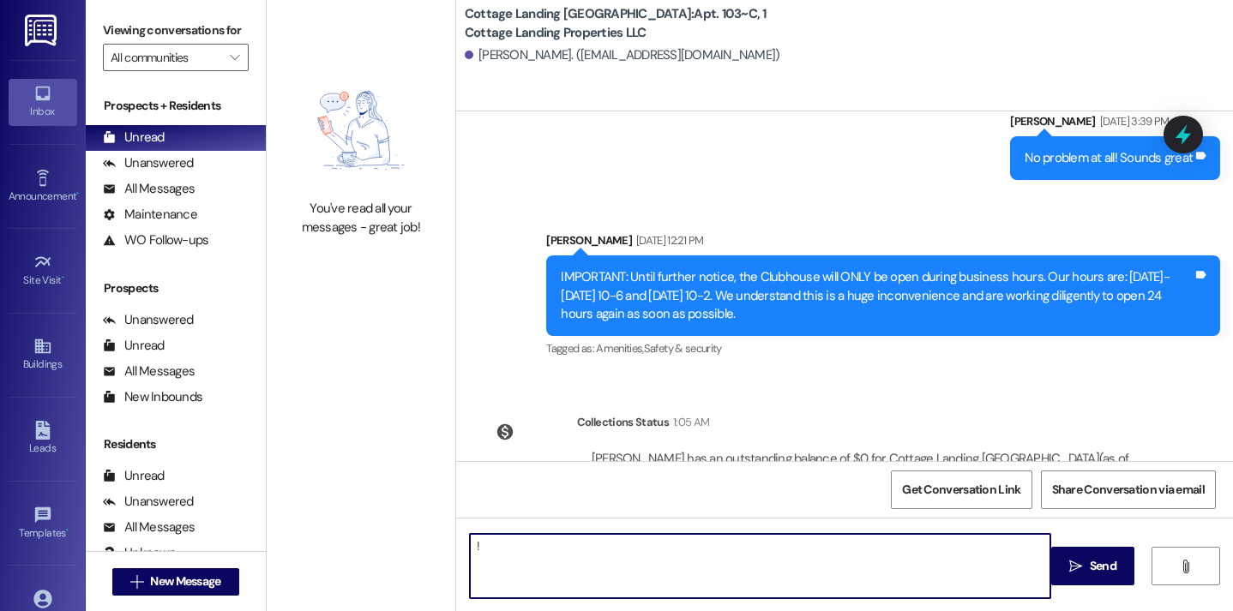
type textarea "!!"
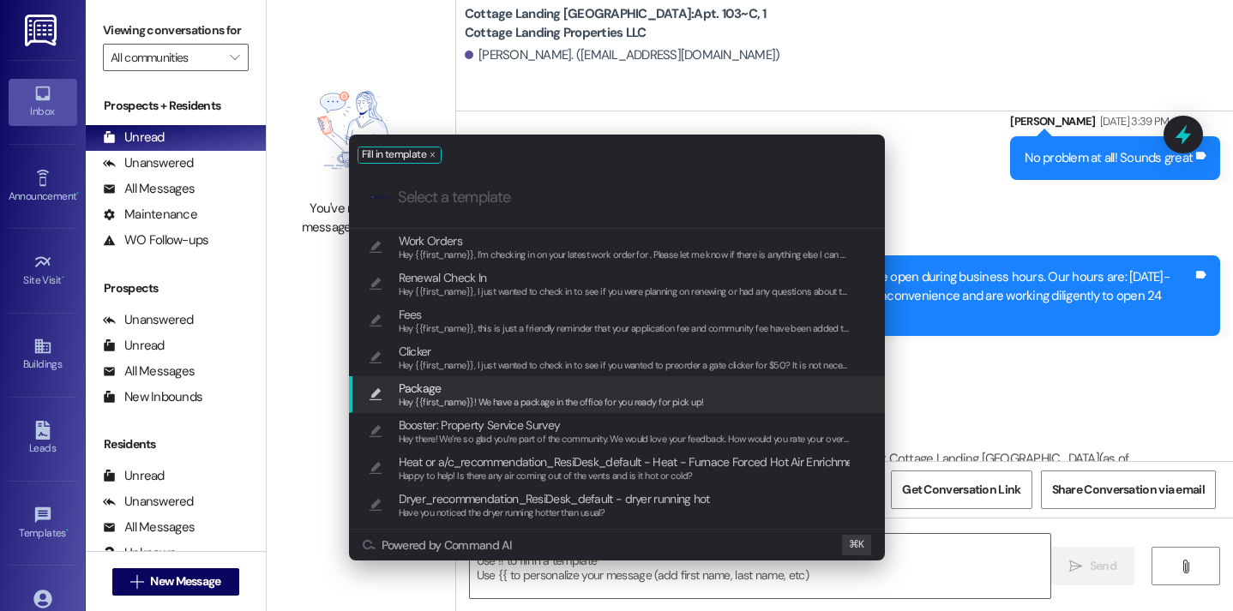
click at [554, 393] on span "Package" at bounding box center [551, 388] width 305 height 19
type textarea "Hey {{first_name}}! We have a package in the office for you ready for pick up!"
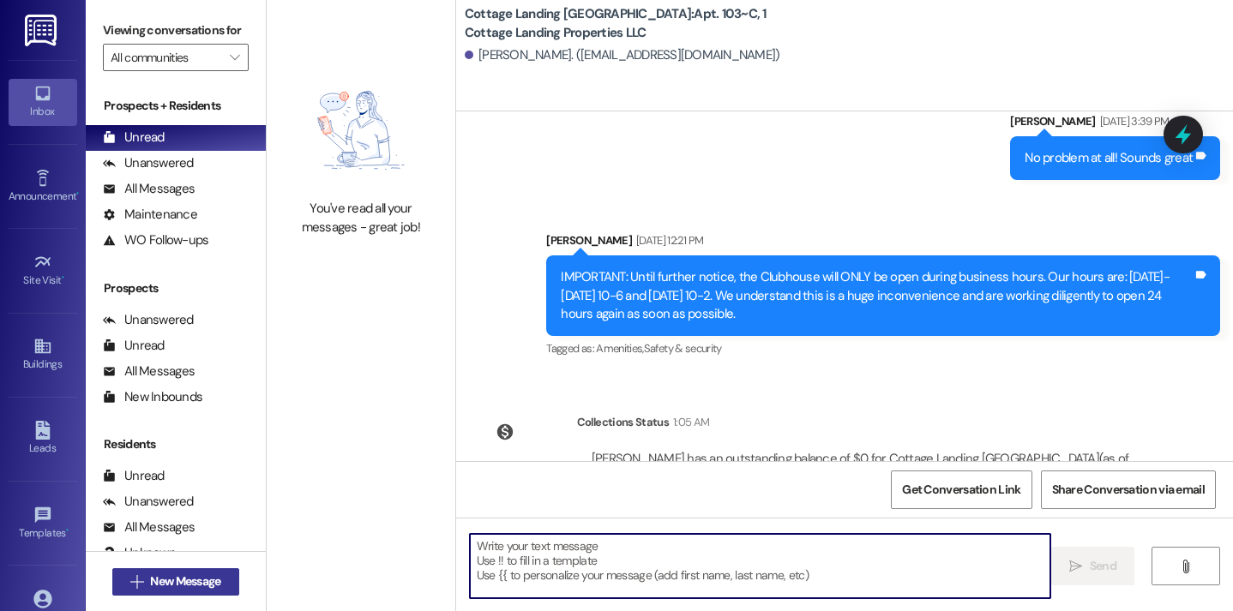
click at [177, 590] on span "New Message" at bounding box center [185, 582] width 70 height 18
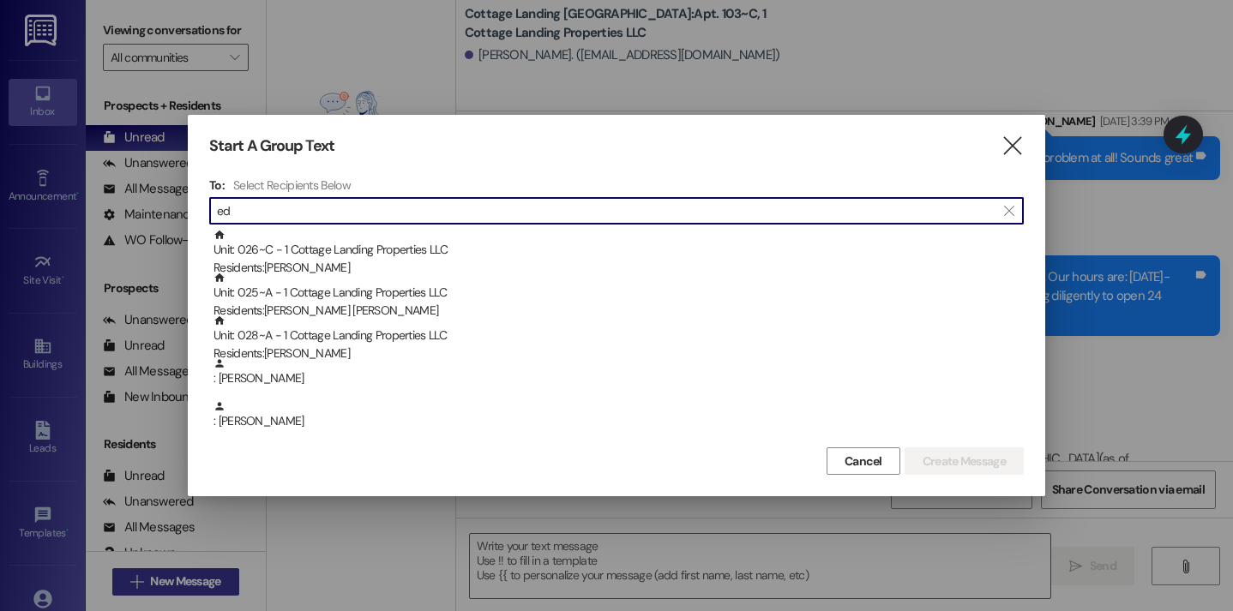
type input "e"
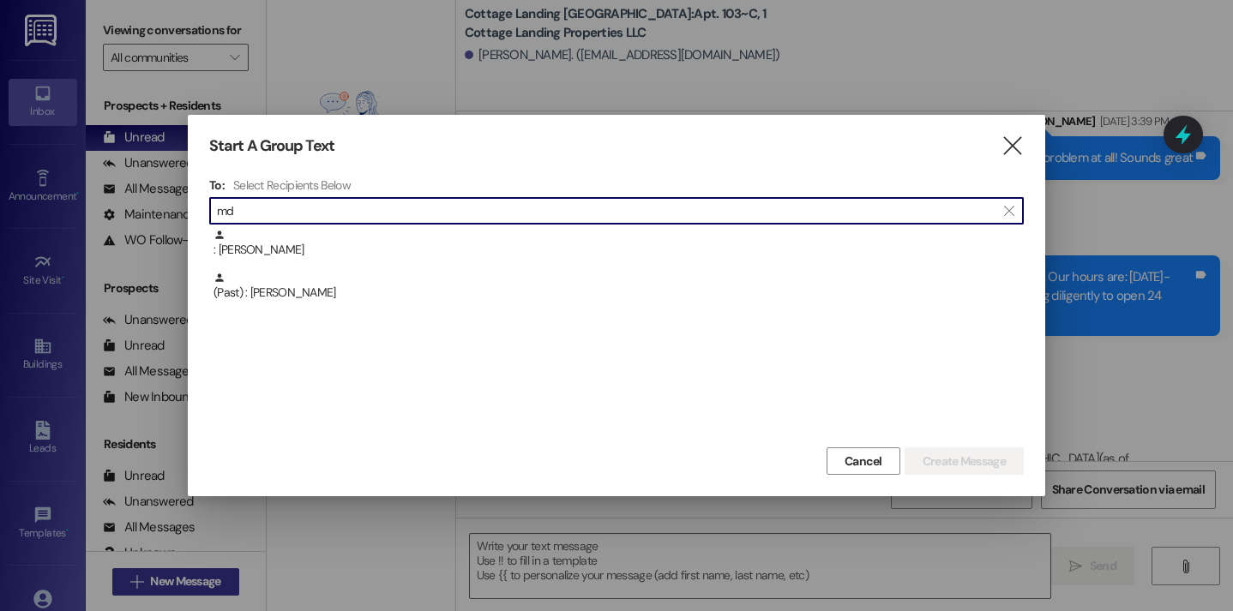
type input "m"
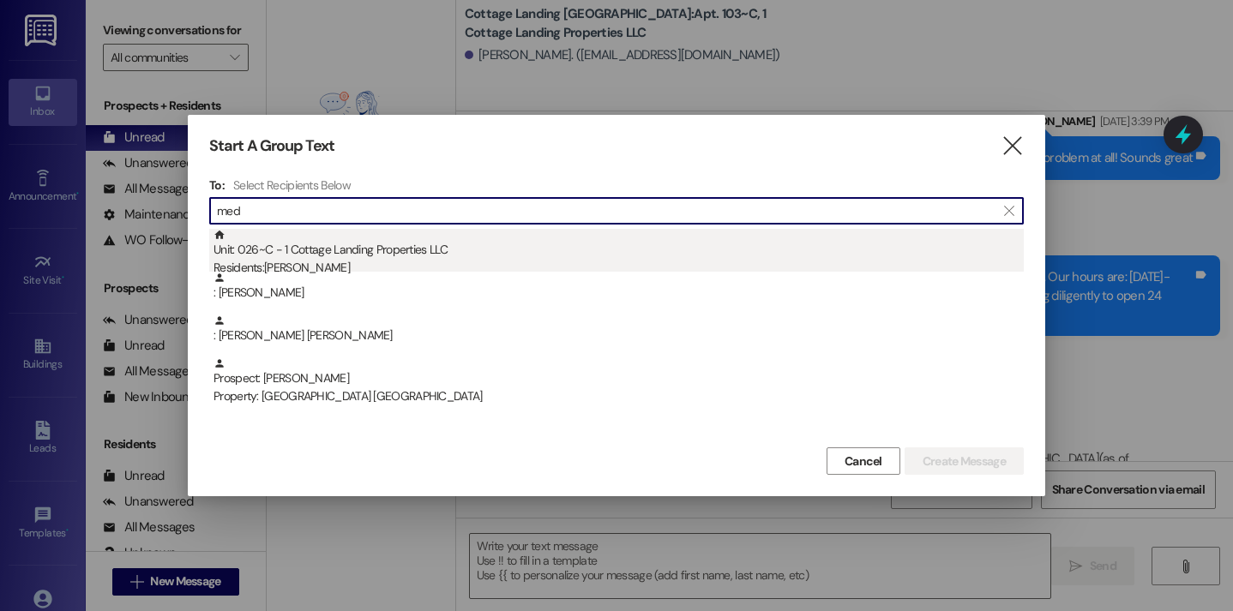
type input "med"
click at [320, 270] on div "Residents: Ashlyn Medley" at bounding box center [619, 268] width 810 height 18
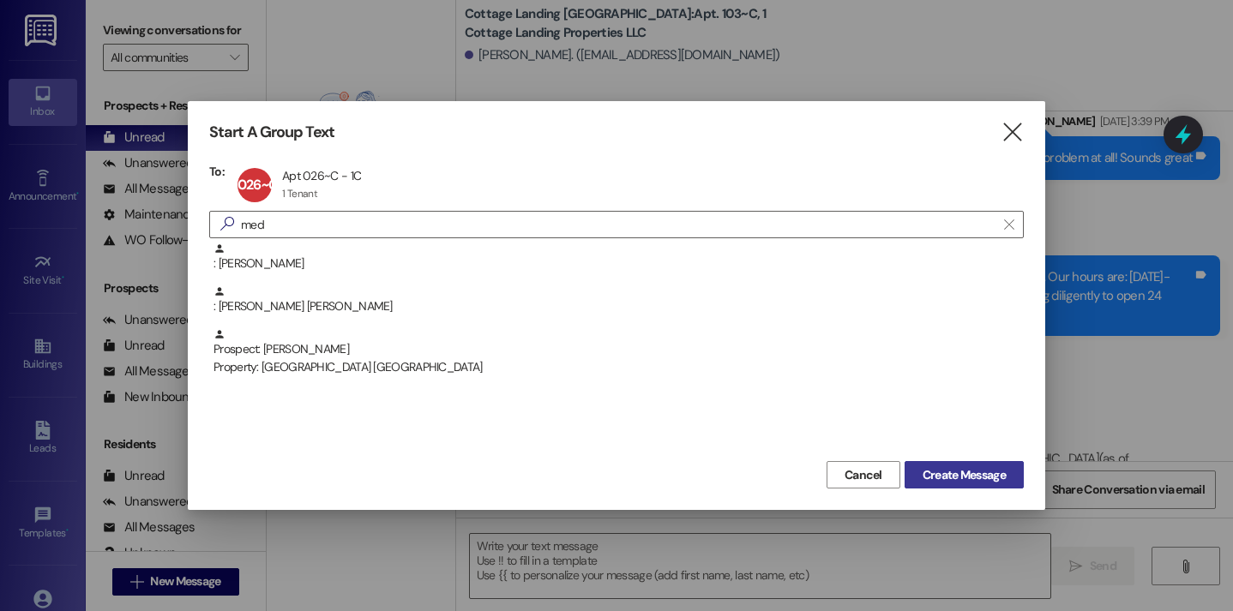
click at [939, 472] on span "Create Message" at bounding box center [964, 475] width 83 height 18
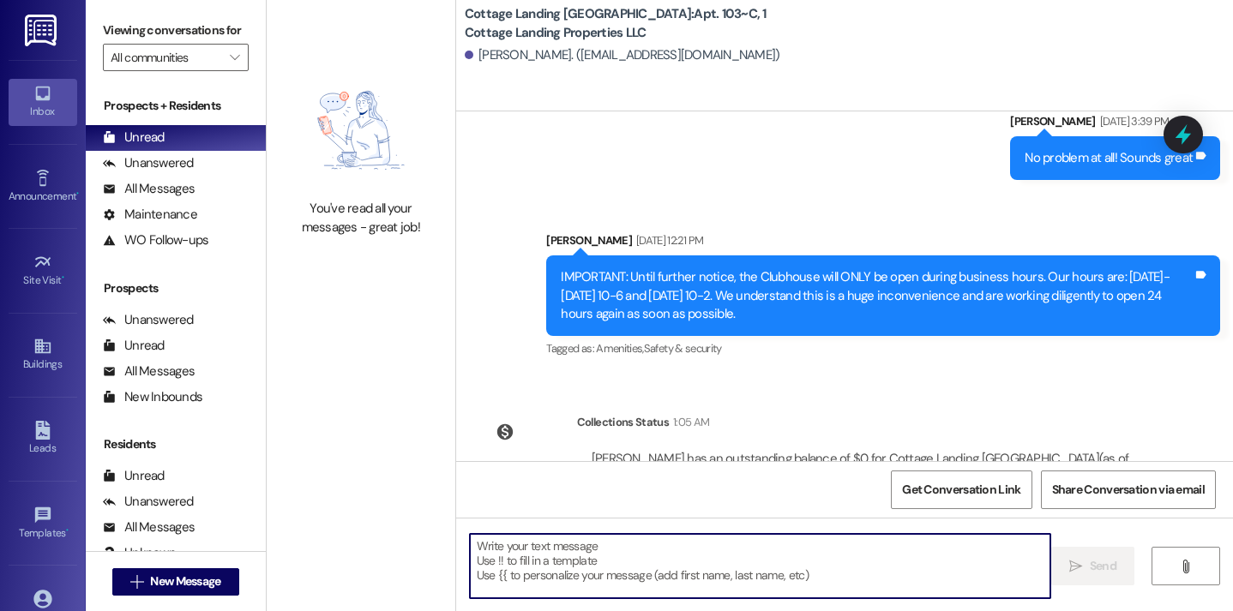
click at [745, 555] on textarea at bounding box center [760, 566] width 581 height 64
type textarea "!!"
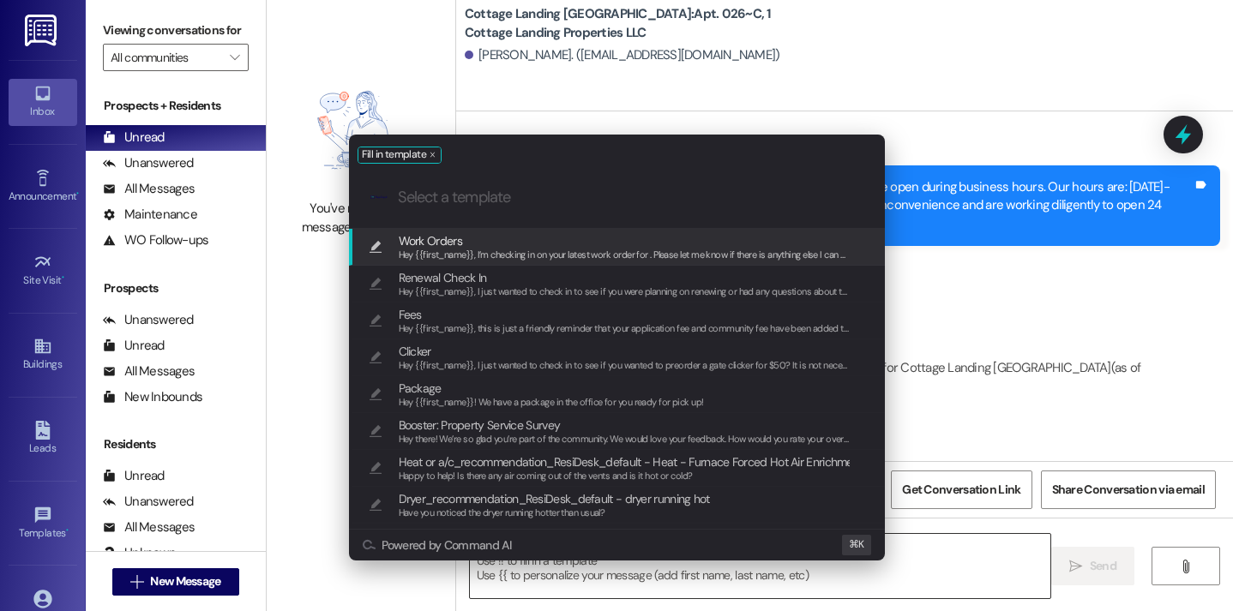
scroll to position [17998, 0]
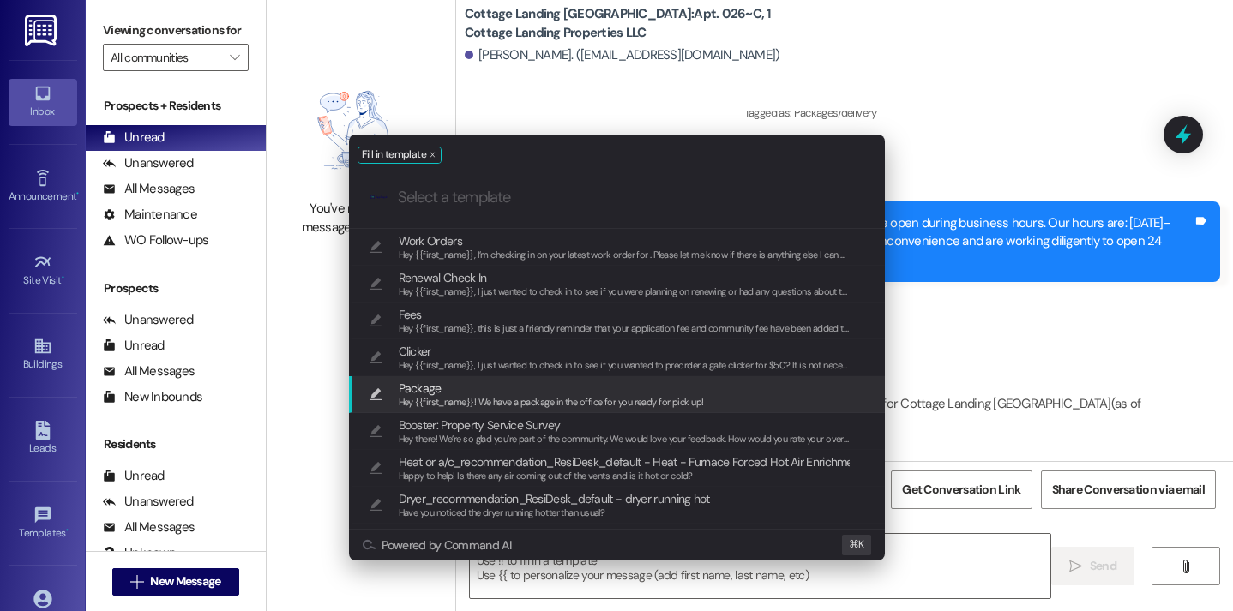
click at [482, 380] on span "Package" at bounding box center [551, 388] width 305 height 19
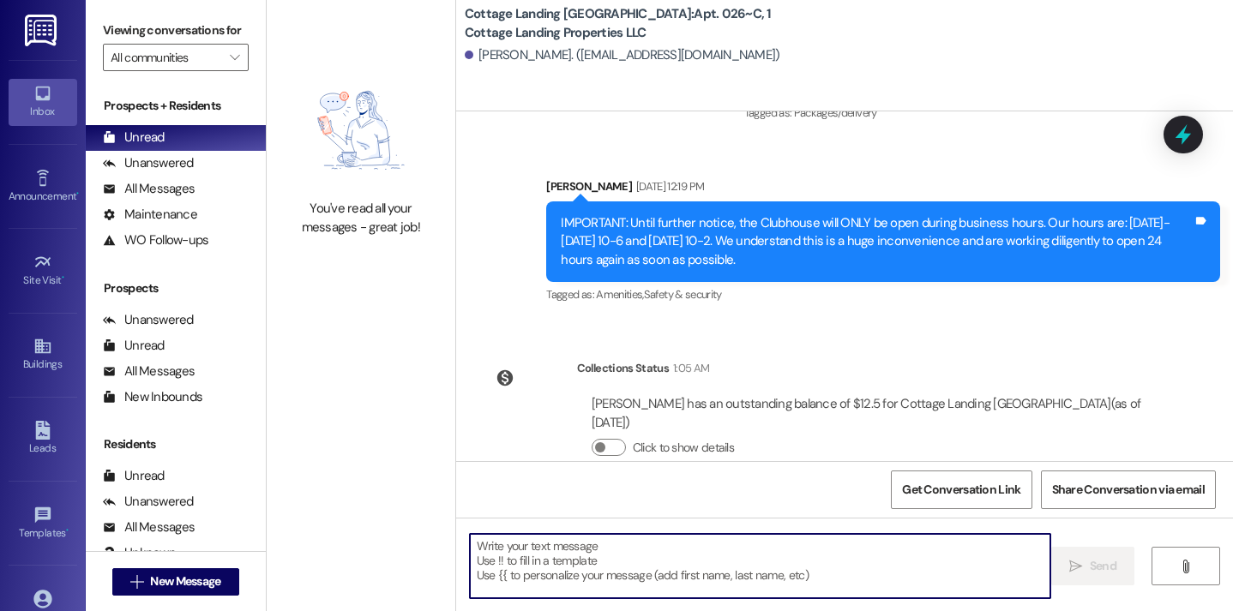
type textarea "Hey {{first_name}}! We have a package in the office for you ready for pick up!"
click at [209, 582] on span "New Message" at bounding box center [185, 582] width 70 height 18
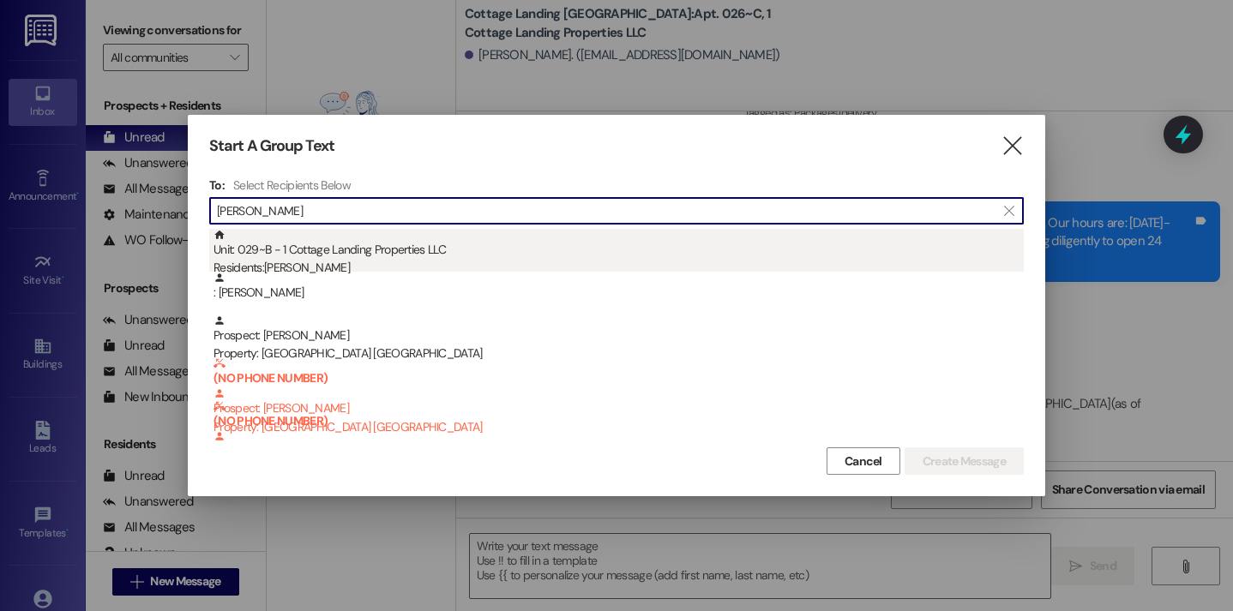
type input "fulco"
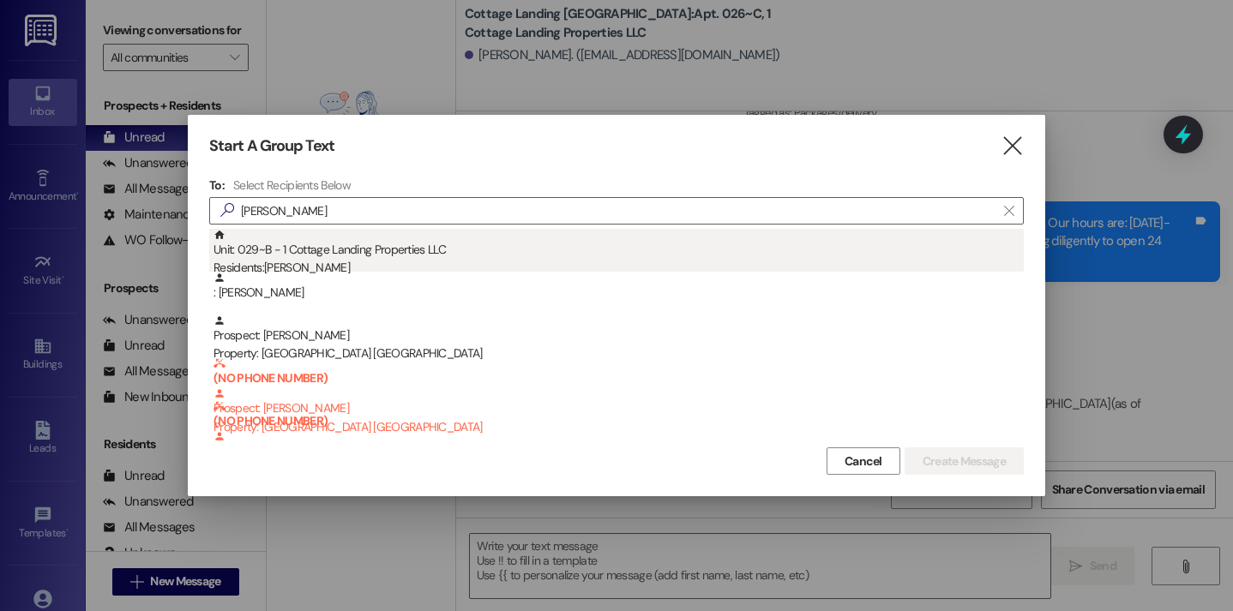
click at [299, 258] on div "Unit: 029~B - 1 Cottage Landing Properties LLC Residents: Hailey Fulco" at bounding box center [619, 253] width 810 height 49
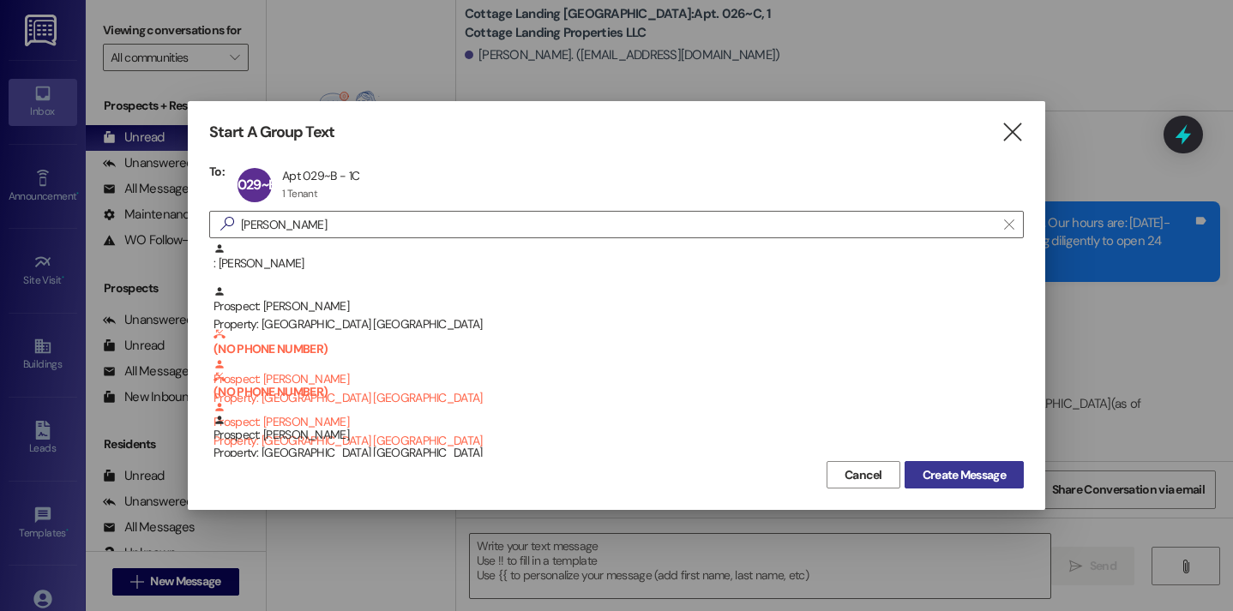
click at [975, 478] on span "Create Message" at bounding box center [964, 475] width 83 height 18
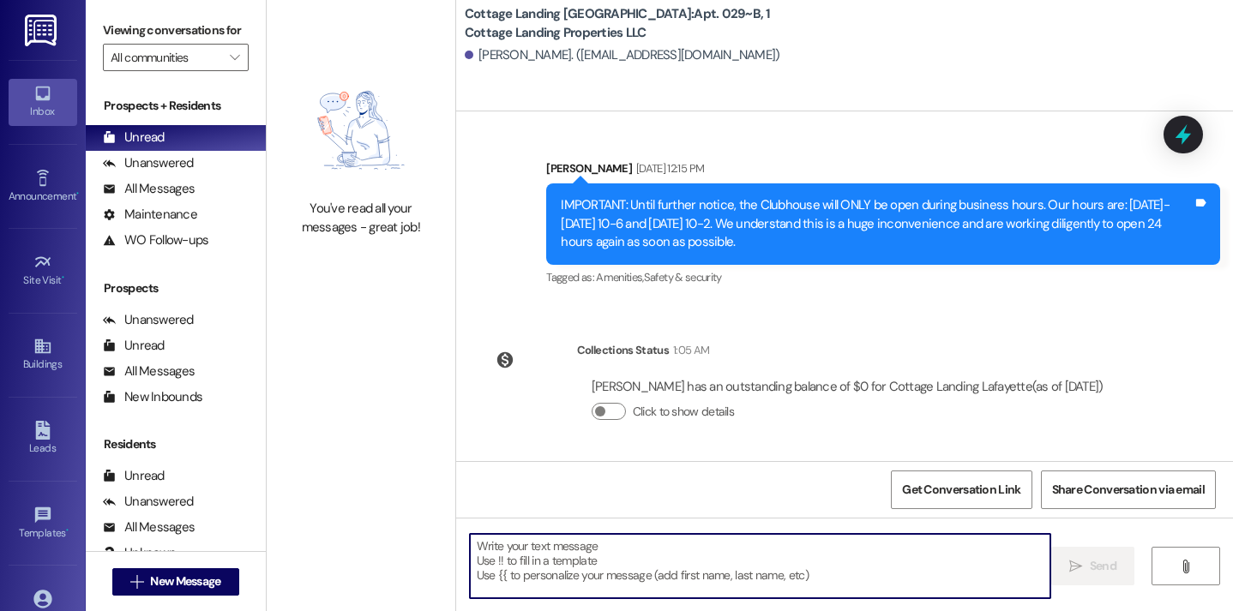
scroll to position [1150, 0]
click at [803, 556] on textarea at bounding box center [760, 566] width 581 height 64
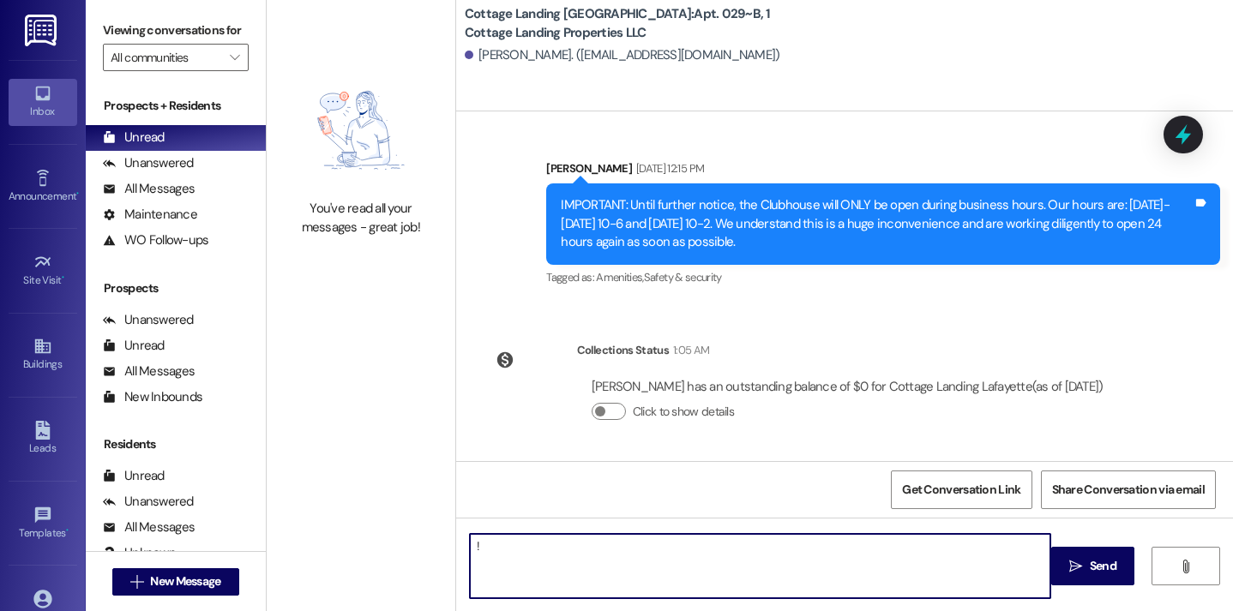
type textarea "!!"
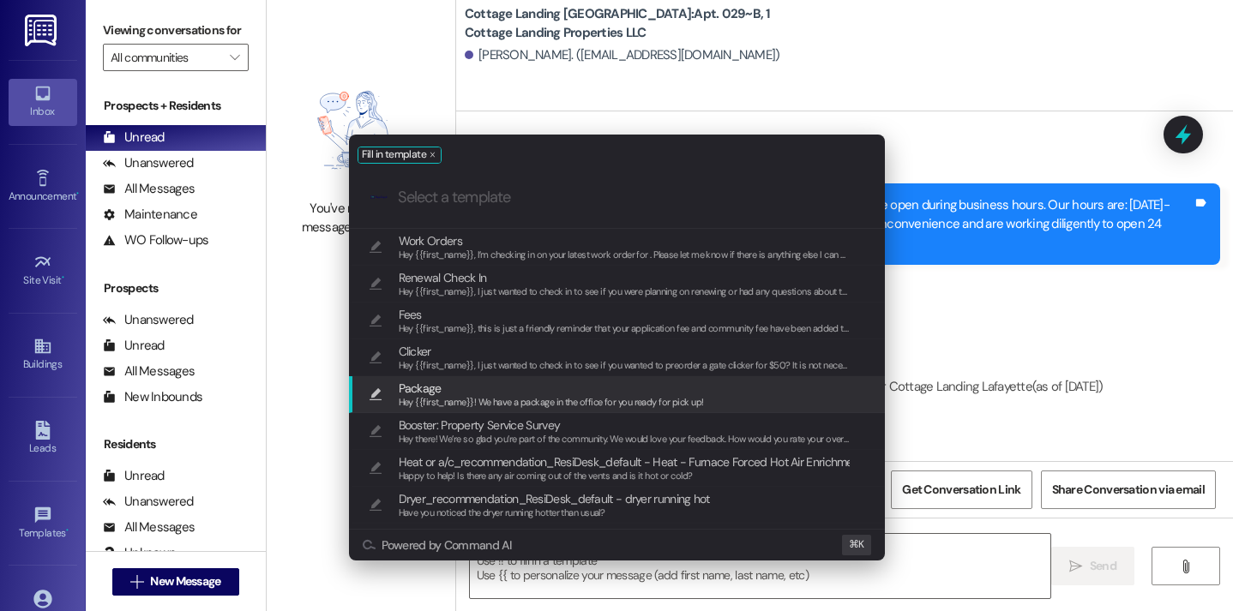
click at [516, 380] on span "Package" at bounding box center [551, 388] width 305 height 19
type textarea "Hey {{first_name}}! We have a package in the office for you ready for pick up!"
